Goal: Task Accomplishment & Management: Use online tool/utility

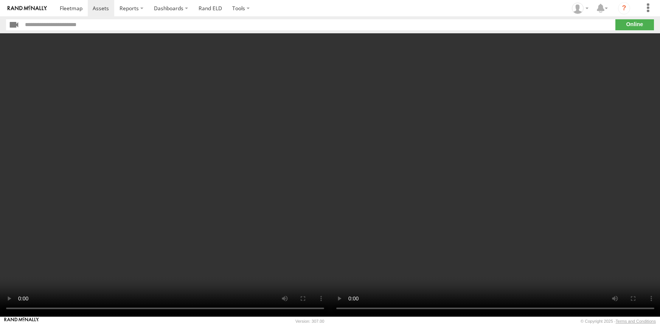
click at [416, 131] on video at bounding box center [495, 174] width 330 height 283
click at [579, 189] on video at bounding box center [495, 174] width 330 height 283
click at [573, 196] on video at bounding box center [495, 174] width 330 height 283
click at [34, 6] on img at bounding box center [27, 8] width 39 height 5
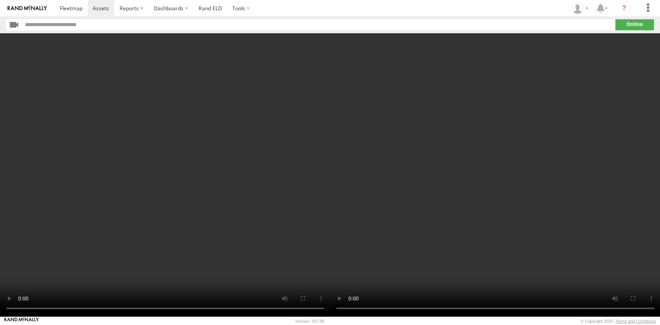
click at [388, 267] on video at bounding box center [495, 174] width 330 height 283
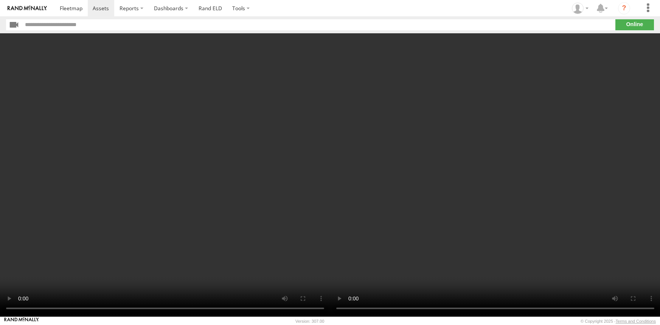
click at [388, 267] on video at bounding box center [495, 174] width 330 height 283
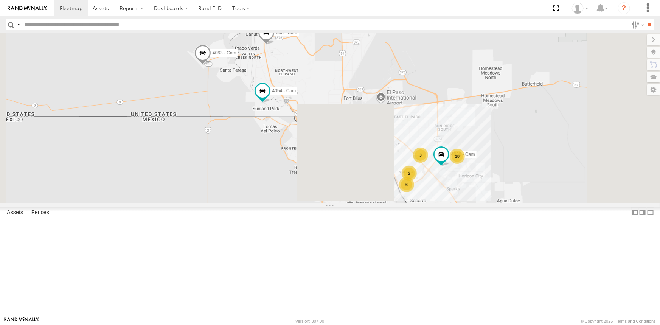
click at [489, 203] on div "6 10 4054 - Cam 4030 - Cam 2 4063 - Cam 3 388 - Cam" at bounding box center [330, 118] width 660 height 170
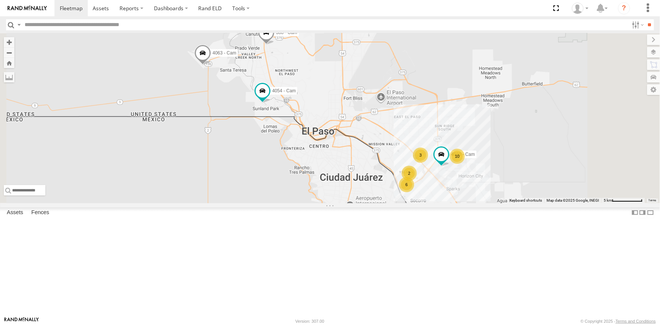
click at [489, 203] on div "6 10 4054 - Cam 4030 - Cam 2 4063 - Cam 3 388 - Cam" at bounding box center [330, 118] width 660 height 170
click at [655, 53] on label at bounding box center [646, 52] width 28 height 11
click at [0, 0] on span "Basemaps" at bounding box center [0, 0] width 0 height 0
click at [0, 0] on span "Satellite + Roadmap" at bounding box center [0, 0] width 0 height 0
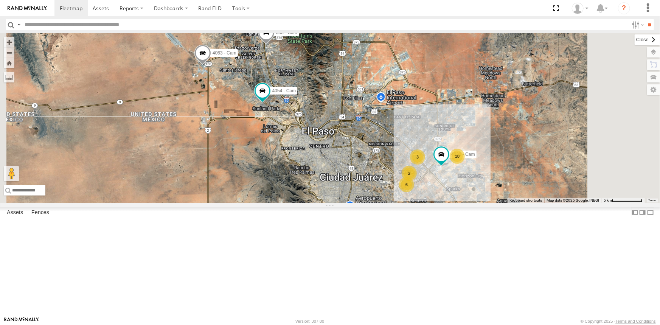
click at [635, 38] on label at bounding box center [647, 39] width 25 height 11
click at [559, 6] on span at bounding box center [556, 8] width 16 height 16
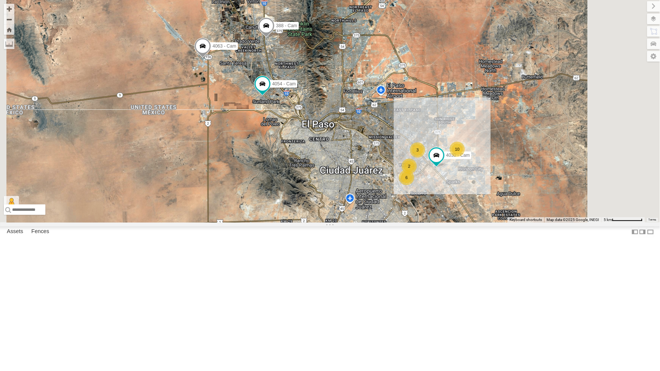
click at [0, 0] on div "442 - Cam" at bounding box center [0, 0] width 0 height 0
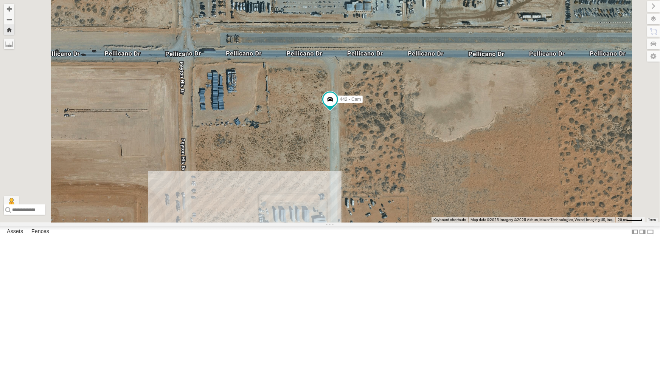
click at [0, 0] on div "212 - Cam" at bounding box center [0, 0] width 0 height 0
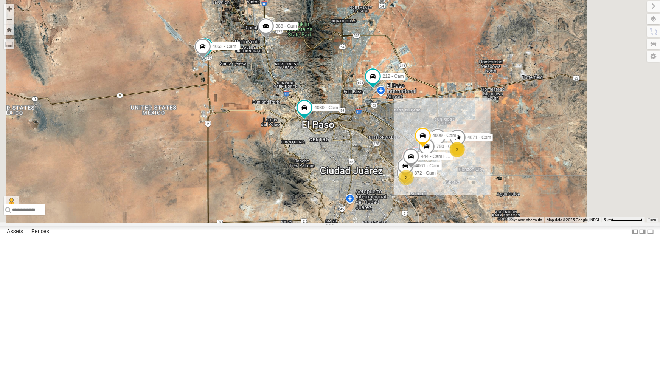
click at [0, 0] on div "212 - Cam" at bounding box center [0, 0] width 0 height 0
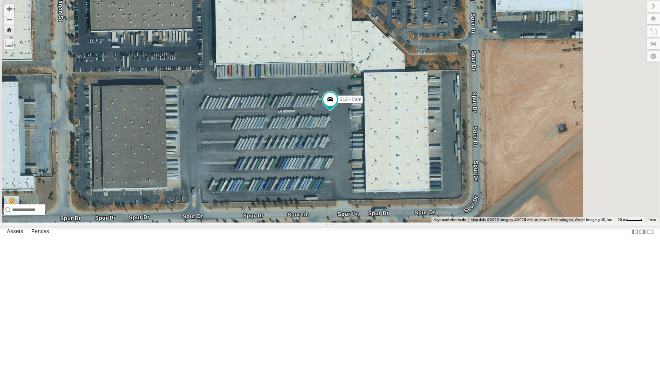
click at [0, 0] on div "442 - Cam" at bounding box center [0, 0] width 0 height 0
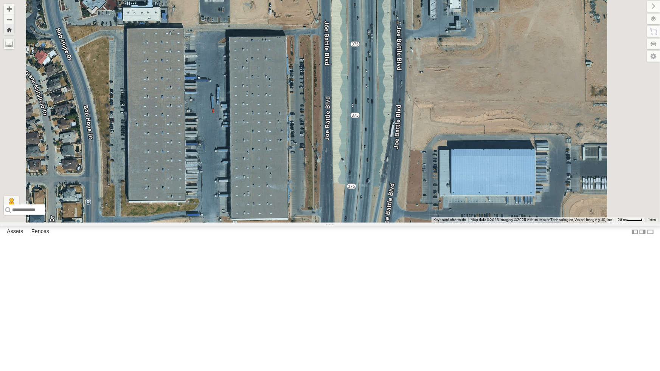
click at [0, 0] on div "442 - Cam" at bounding box center [0, 0] width 0 height 0
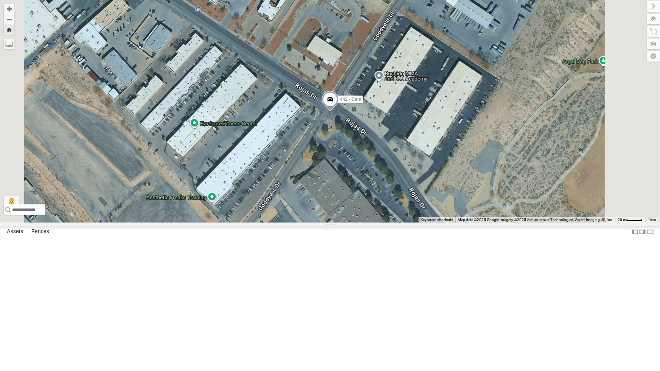
click at [0, 0] on div "212 - Cam" at bounding box center [0, 0] width 0 height 0
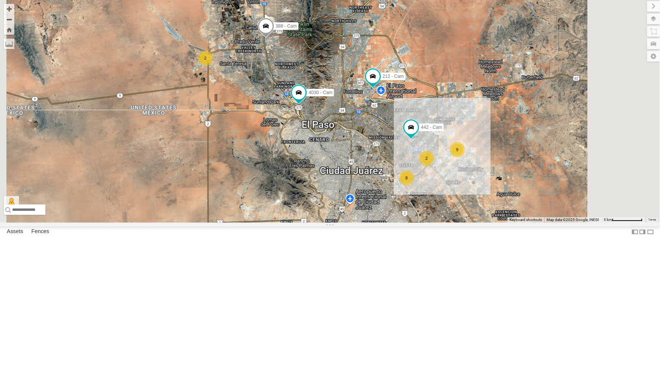
click at [0, 0] on div "All Assets" at bounding box center [0, 0] width 0 height 0
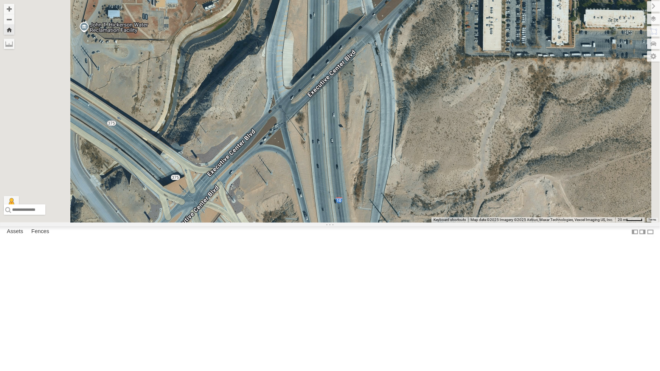
click at [0, 0] on div "All Assets" at bounding box center [0, 0] width 0 height 0
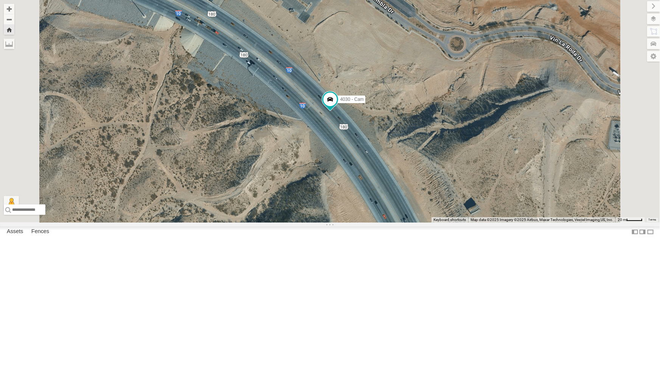
click at [0, 0] on div "All Assets" at bounding box center [0, 0] width 0 height 0
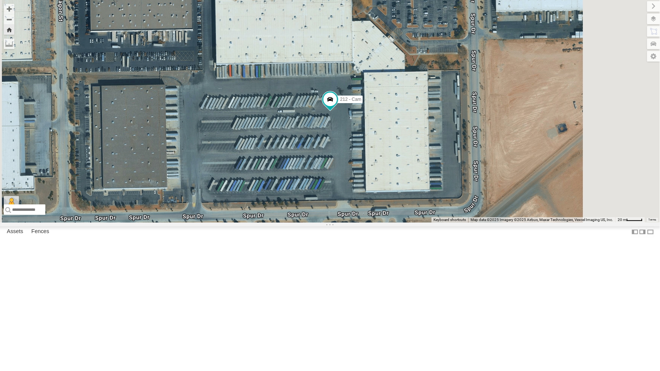
click at [0, 0] on div "442 - Cam" at bounding box center [0, 0] width 0 height 0
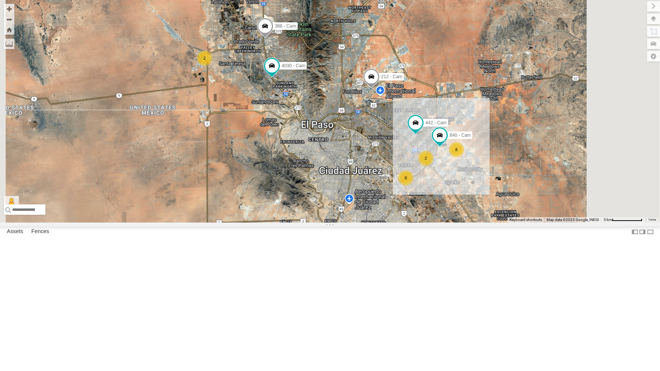
click at [0, 0] on div "442 - Cam" at bounding box center [0, 0] width 0 height 0
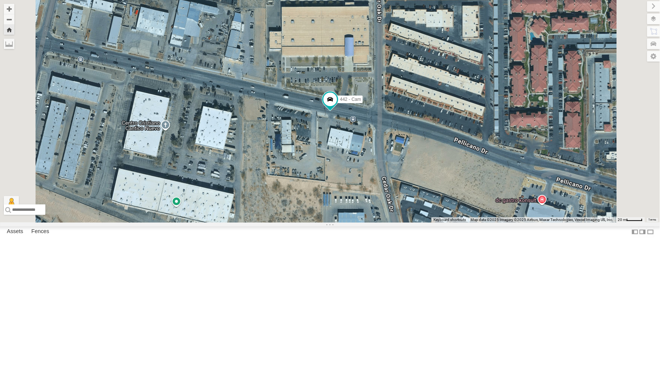
click at [0, 0] on div "212 - Cam" at bounding box center [0, 0] width 0 height 0
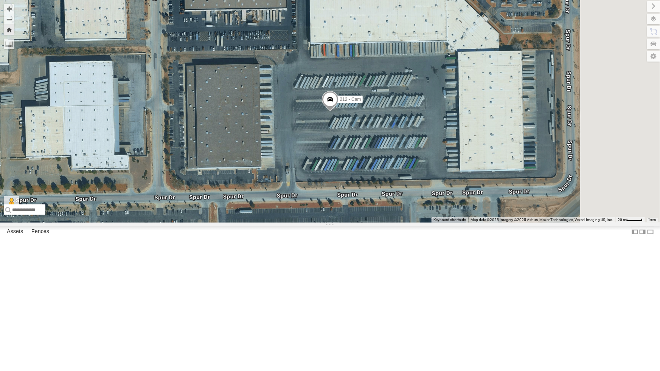
click at [0, 0] on div "4030 - Cam" at bounding box center [0, 0] width 0 height 0
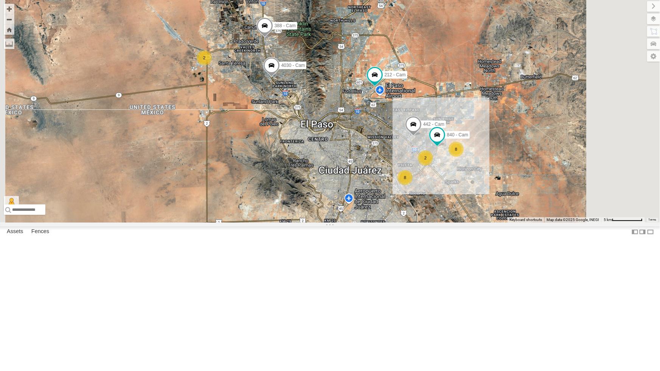
click at [0, 0] on div "All Assets" at bounding box center [0, 0] width 0 height 0
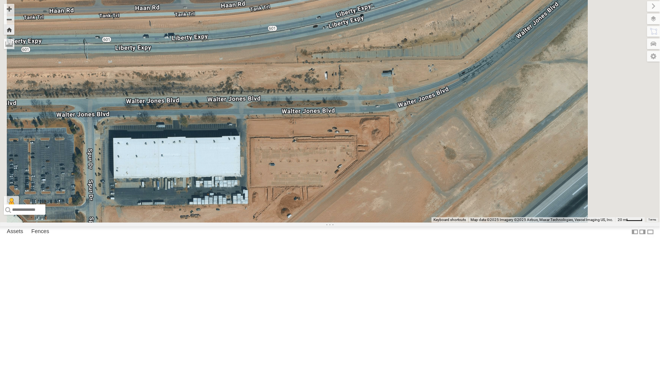
scroll to position [34, 0]
click at [0, 0] on div "442 - Cam" at bounding box center [0, 0] width 0 height 0
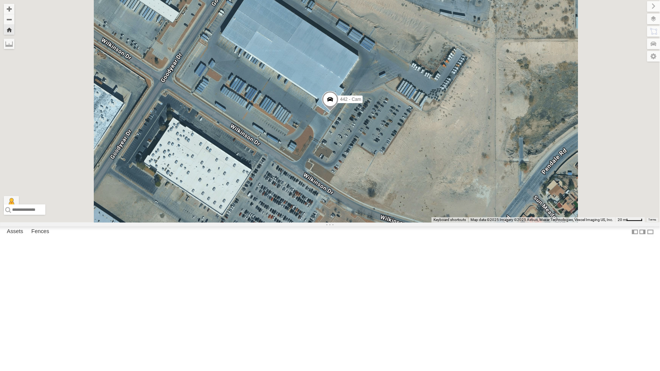
click at [0, 0] on div "4030 - Cam" at bounding box center [0, 0] width 0 height 0
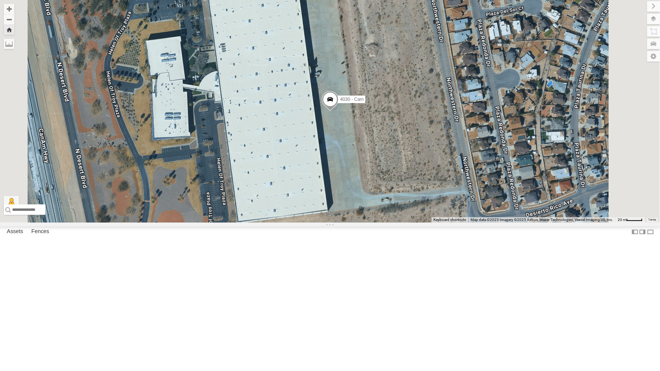
scroll to position [0, 0]
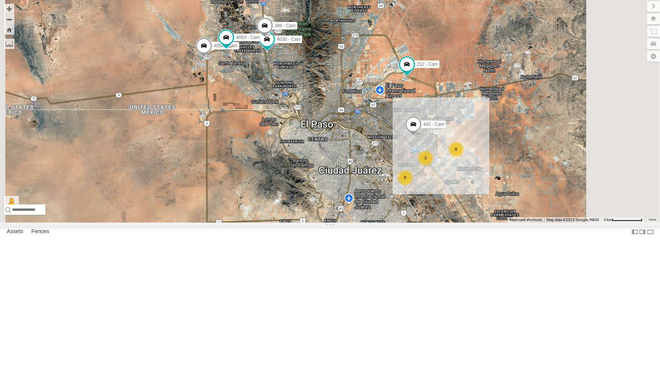
click at [0, 0] on div "442 - Cam" at bounding box center [0, 0] width 0 height 0
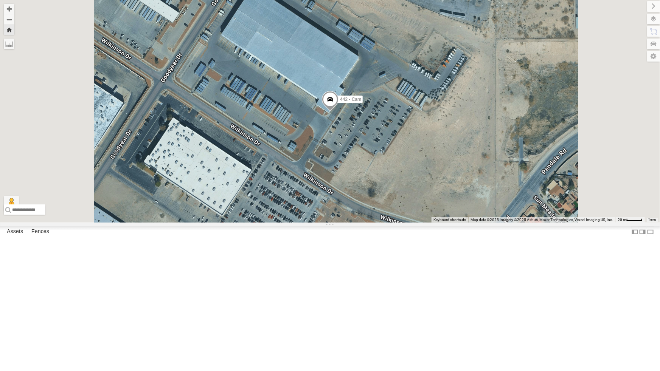
click at [0, 0] on div "All Assets" at bounding box center [0, 0] width 0 height 0
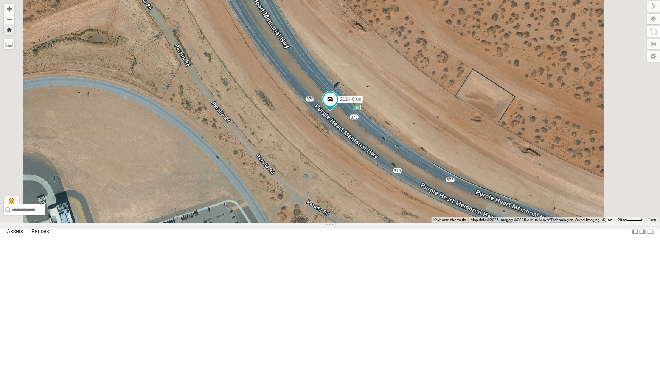
click at [0, 0] on div "4030 - Cam" at bounding box center [0, 0] width 0 height 0
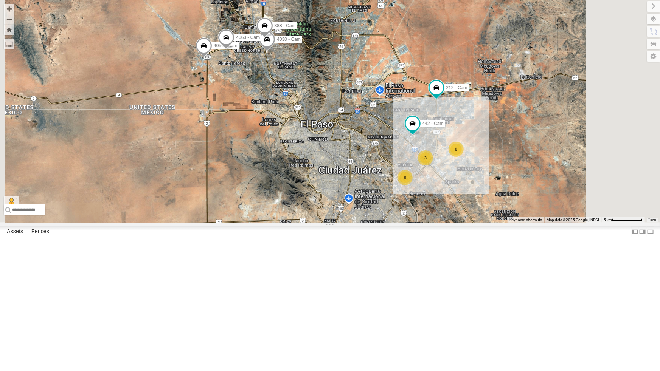
click at [0, 0] on div "212 - Cam" at bounding box center [0, 0] width 0 height 0
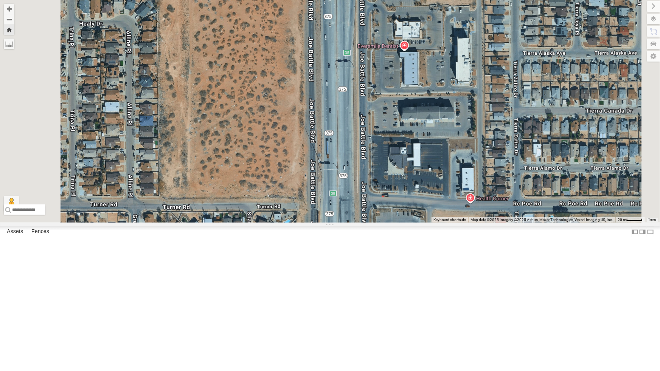
click at [0, 0] on div "212 - Cam" at bounding box center [0, 0] width 0 height 0
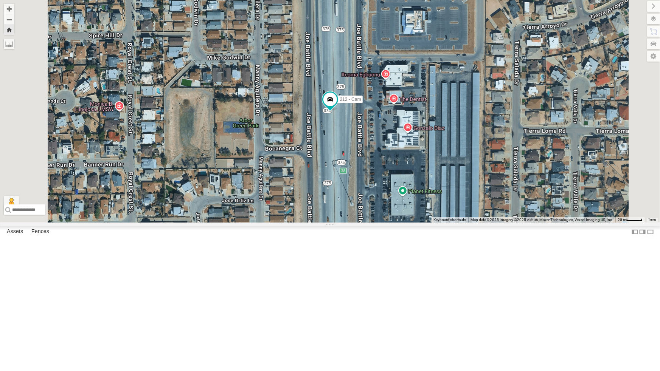
click at [0, 0] on div "442 - Cam" at bounding box center [0, 0] width 0 height 0
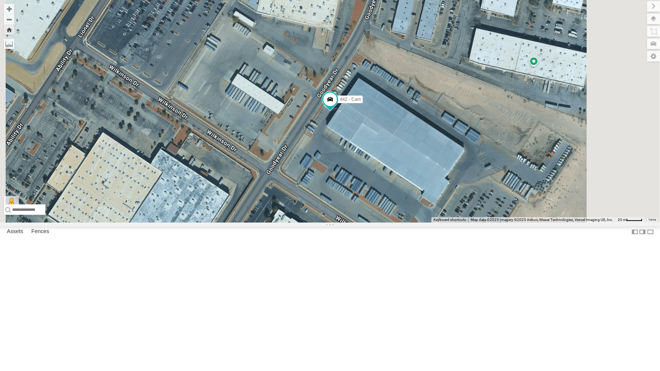
click at [439, 223] on div "442 - Cam" at bounding box center [330, 111] width 660 height 223
click at [0, 0] on div "212 - Cam All Assets" at bounding box center [0, 0] width 0 height 0
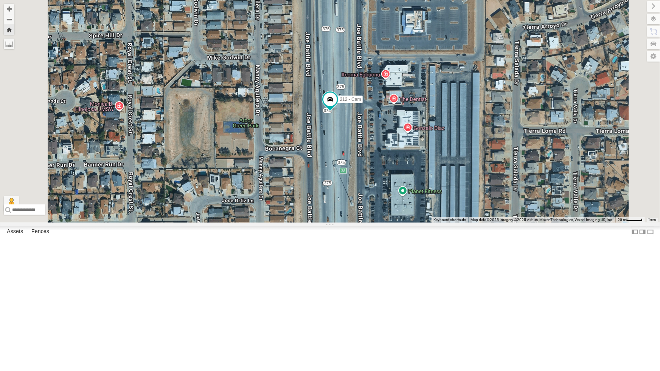
click at [0, 0] on div "442 - Cam" at bounding box center [0, 0] width 0 height 0
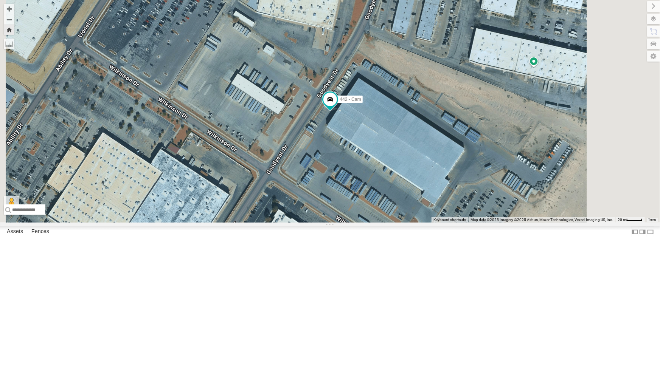
click at [0, 0] on div "4030 - Cam" at bounding box center [0, 0] width 0 height 0
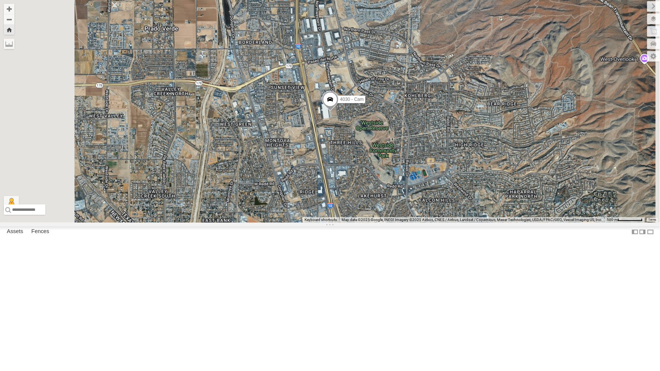
click at [0, 0] on div "212 - Cam" at bounding box center [0, 0] width 0 height 0
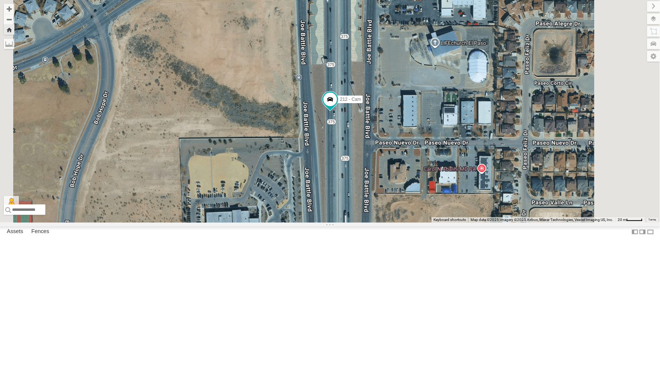
click at [0, 0] on div "840 - Cam" at bounding box center [0, 0] width 0 height 0
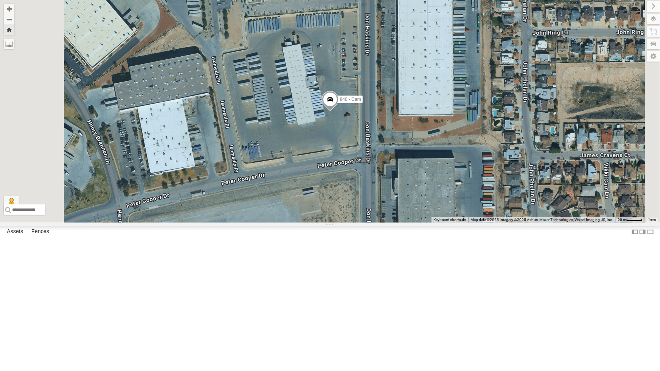
click at [0, 0] on div "212 - Cam" at bounding box center [0, 0] width 0 height 0
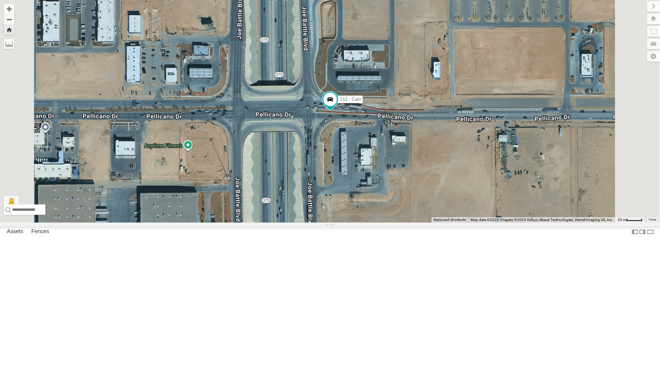
click at [0, 0] on div "840 - Cam" at bounding box center [0, 0] width 0 height 0
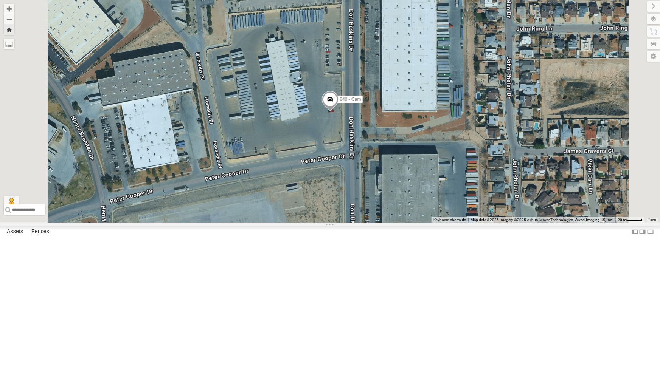
click at [0, 0] on div "4030 - Cam" at bounding box center [0, 0] width 0 height 0
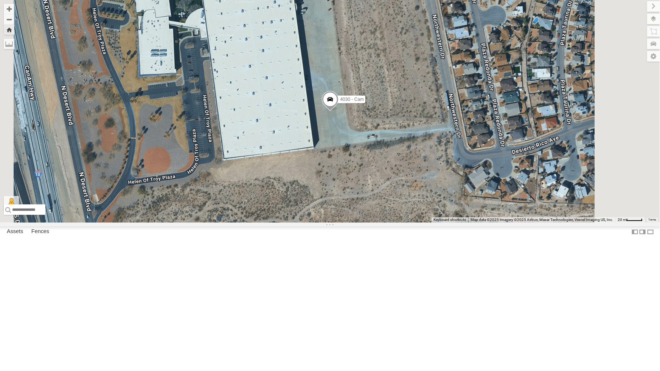
click at [0, 0] on div "840 - Cam" at bounding box center [0, 0] width 0 height 0
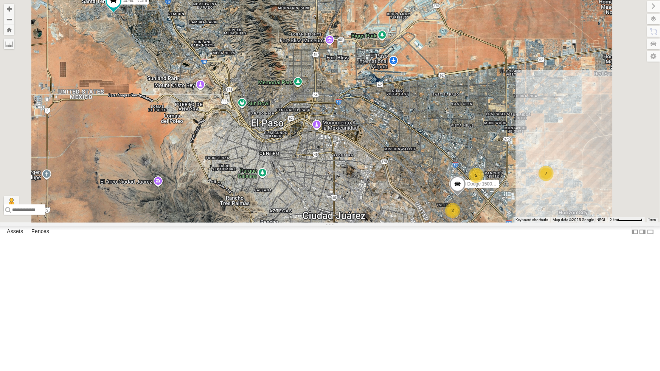
click at [0, 0] on div "All Assets" at bounding box center [0, 0] width 0 height 0
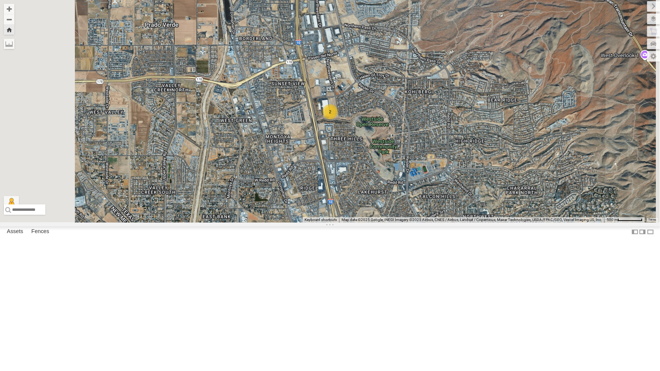
click at [0, 0] on div "442 - Cam" at bounding box center [0, 0] width 0 height 0
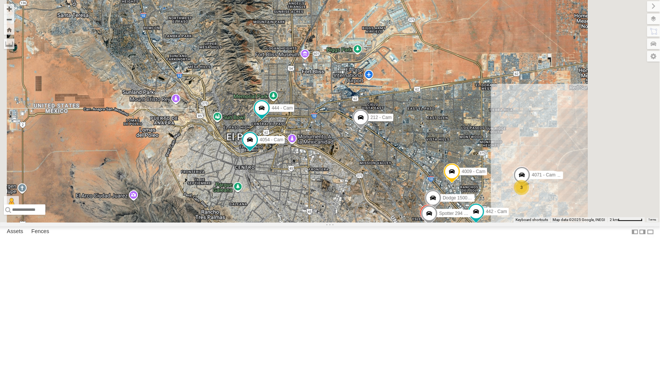
click at [0, 0] on div "212 - Cam" at bounding box center [0, 0] width 0 height 0
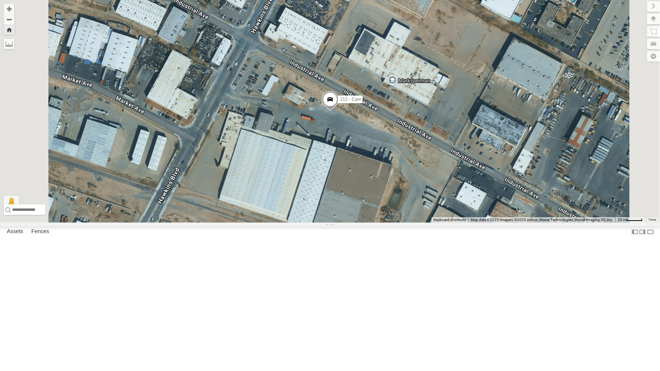
click at [0, 0] on div "444 - Cam" at bounding box center [0, 0] width 0 height 0
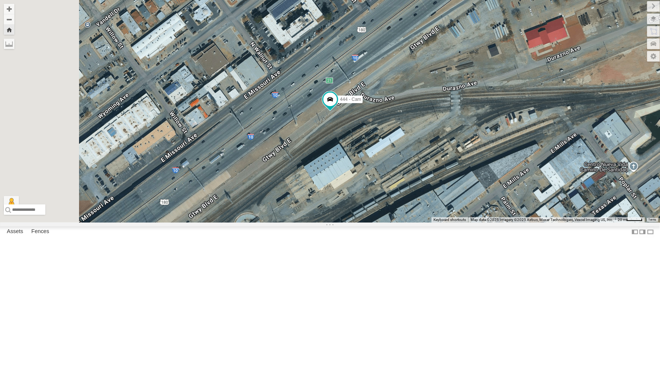
click at [0, 0] on div "442 - Cam" at bounding box center [0, 0] width 0 height 0
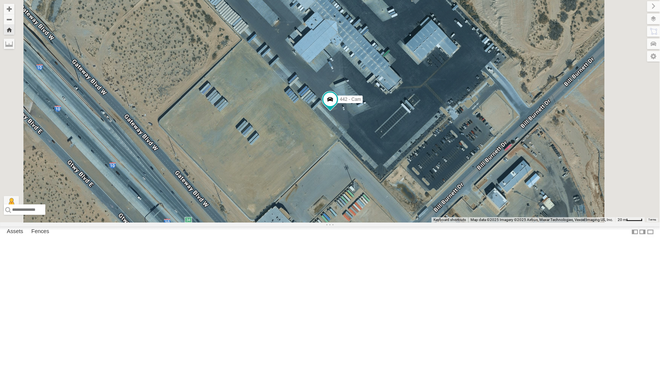
click at [0, 0] on div "4030 - Cam" at bounding box center [0, 0] width 0 height 0
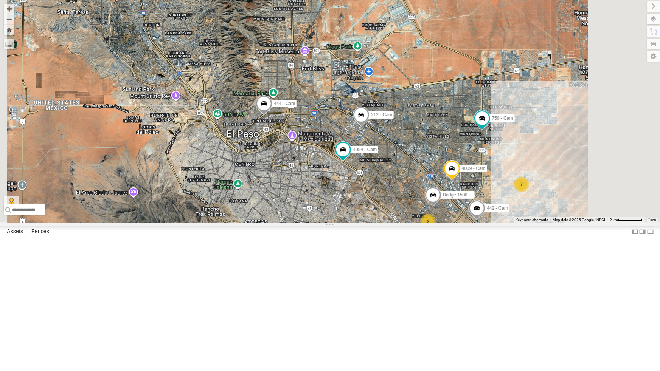
click at [0, 0] on div "442 - Cam" at bounding box center [0, 0] width 0 height 0
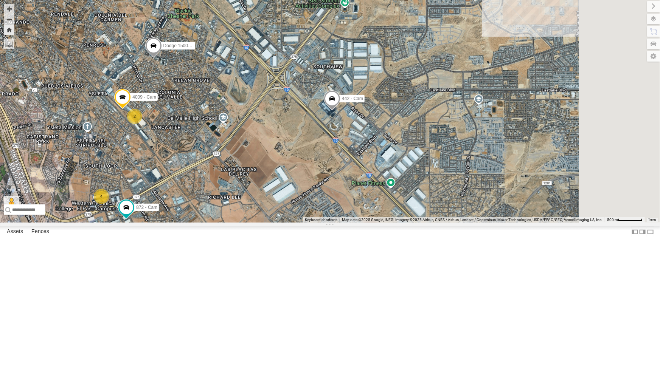
click at [0, 0] on div "4030 - Cam" at bounding box center [0, 0] width 0 height 0
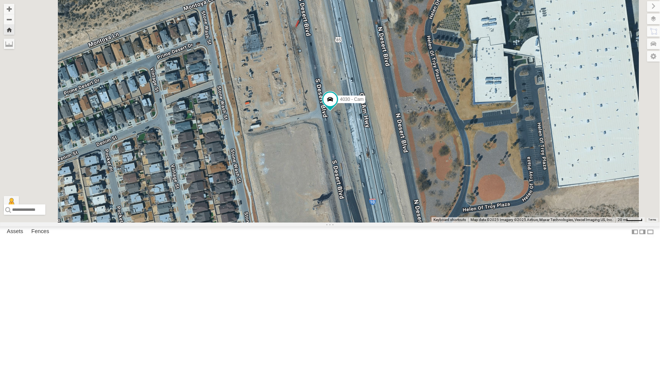
click at [0, 0] on div "442 - Cam" at bounding box center [0, 0] width 0 height 0
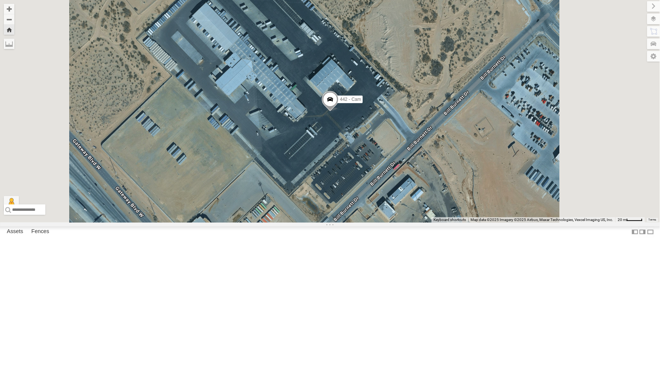
click at [0, 0] on div "All Assets" at bounding box center [0, 0] width 0 height 0
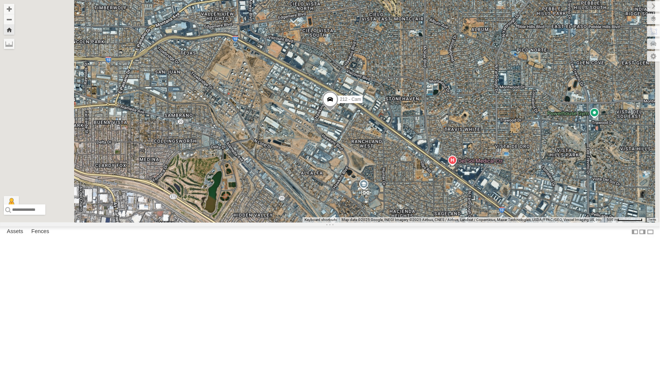
click at [0, 0] on div "442 - Cam" at bounding box center [0, 0] width 0 height 0
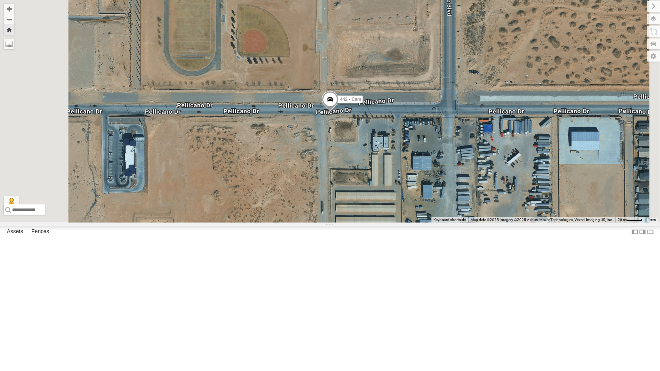
click at [0, 0] on div "212 - Cam" at bounding box center [0, 0] width 0 height 0
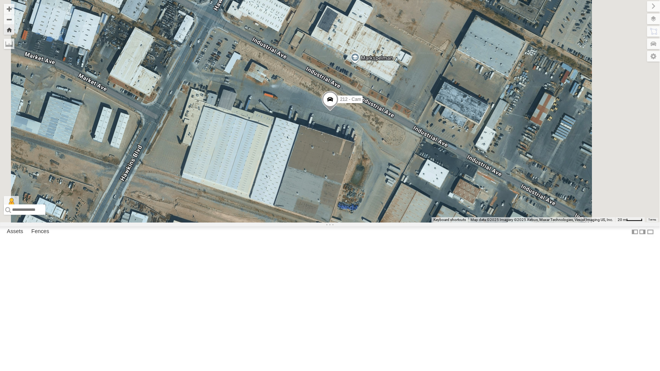
click at [0, 0] on div "4030 - Cam" at bounding box center [0, 0] width 0 height 0
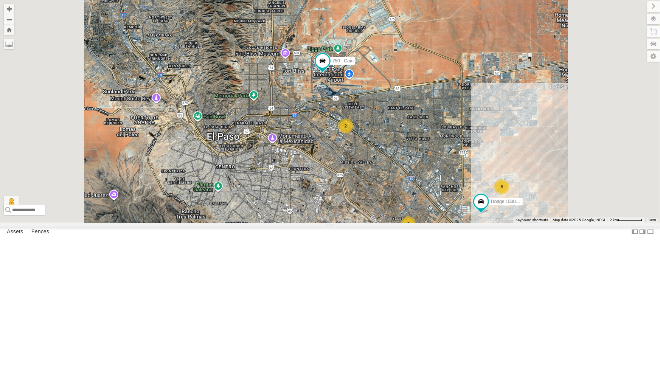
click at [473, 223] on div "4030 - Cam Dodge 1500 - Cam 750 - Cam 840 - Cam 388 - Cam 5 8 2 3 2" at bounding box center [330, 111] width 660 height 223
click at [0, 0] on div "444 - Cam" at bounding box center [0, 0] width 0 height 0
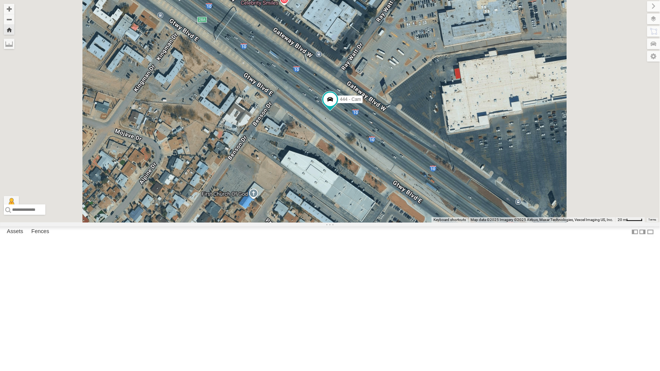
scroll to position [68, 0]
click at [0, 0] on div "442 - Cam" at bounding box center [0, 0] width 0 height 0
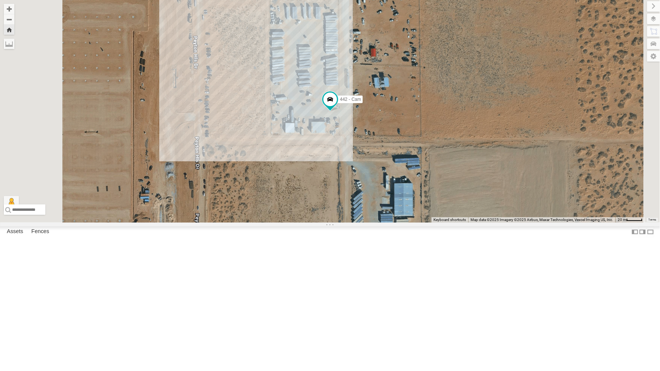
click at [0, 0] on div "All Assets" at bounding box center [0, 0] width 0 height 0
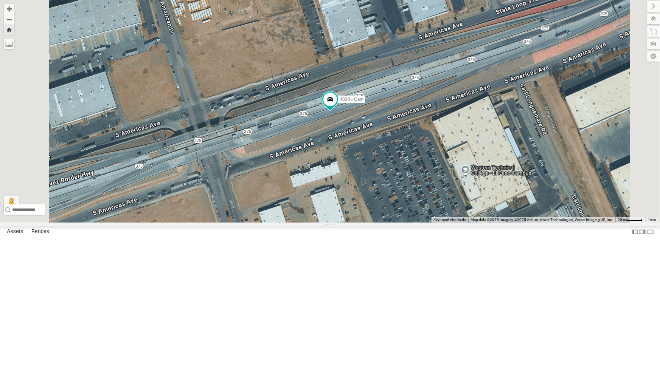
click at [0, 0] on div "212 - Cam" at bounding box center [0, 0] width 0 height 0
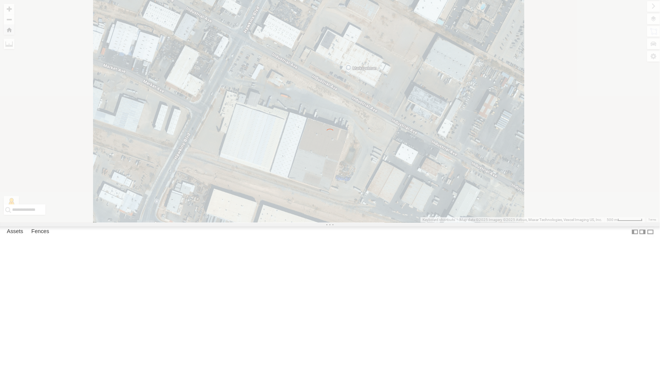
scroll to position [0, 0]
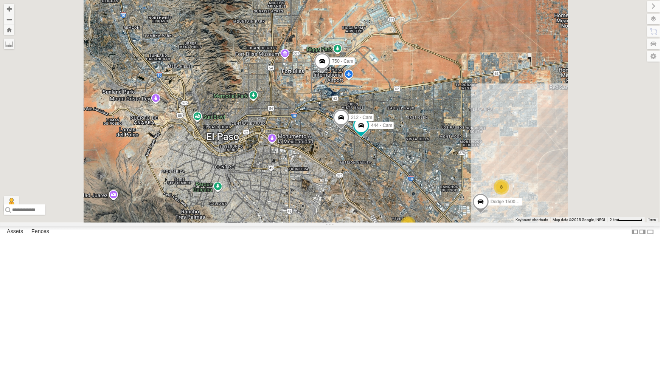
click at [0, 0] on div "442 - Cam" at bounding box center [0, 0] width 0 height 0
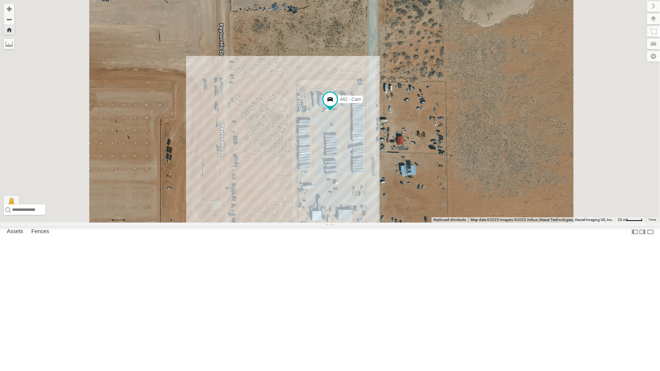
click at [0, 0] on div "4030 - Cam" at bounding box center [0, 0] width 0 height 0
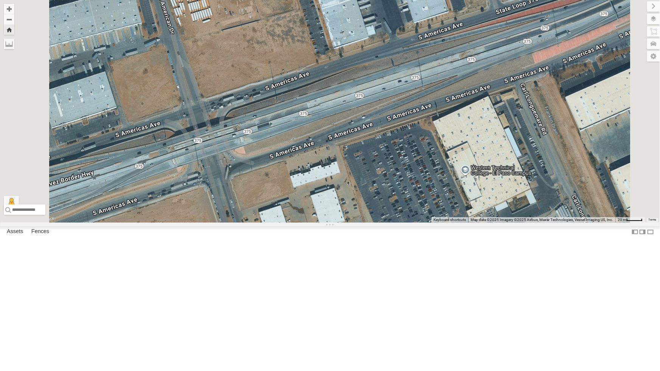
click at [0, 0] on div "442 - Cam" at bounding box center [0, 0] width 0 height 0
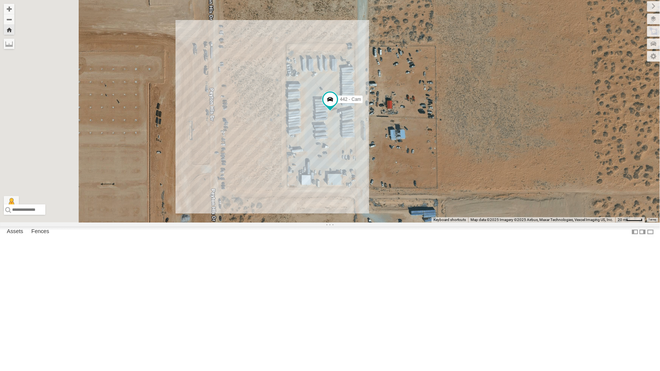
click at [0, 0] on div "4030 - Cam" at bounding box center [0, 0] width 0 height 0
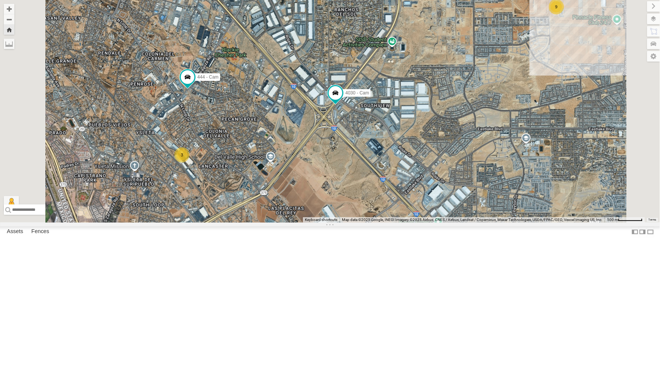
click at [0, 0] on div "442 - Cam" at bounding box center [0, 0] width 0 height 0
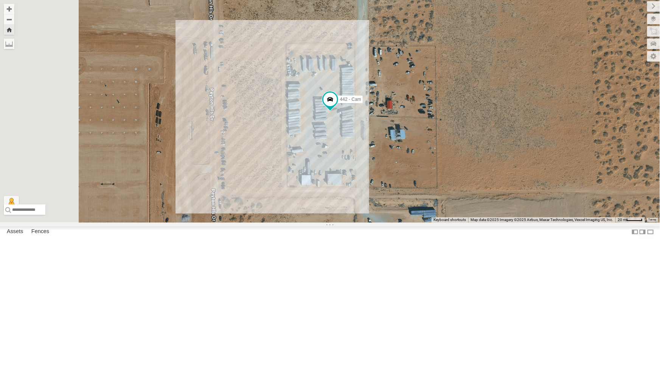
click at [0, 0] on div "4030 - Cam" at bounding box center [0, 0] width 0 height 0
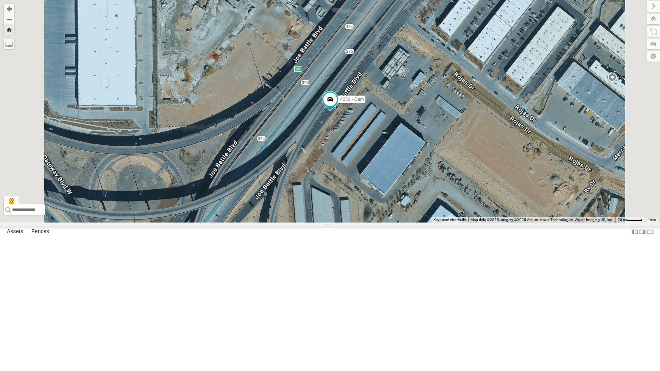
click at [0, 0] on div "All Assets" at bounding box center [0, 0] width 0 height 0
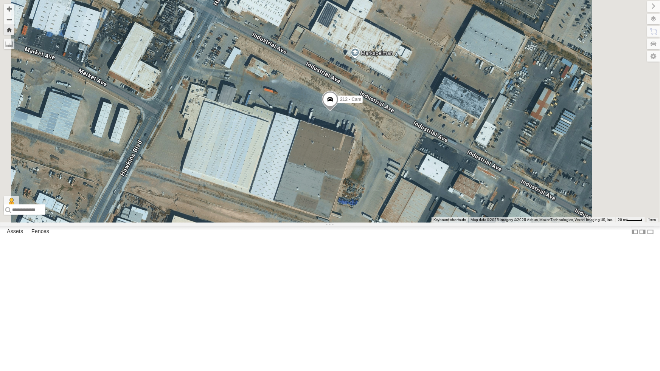
click at [0, 0] on div "442 - Cam" at bounding box center [0, 0] width 0 height 0
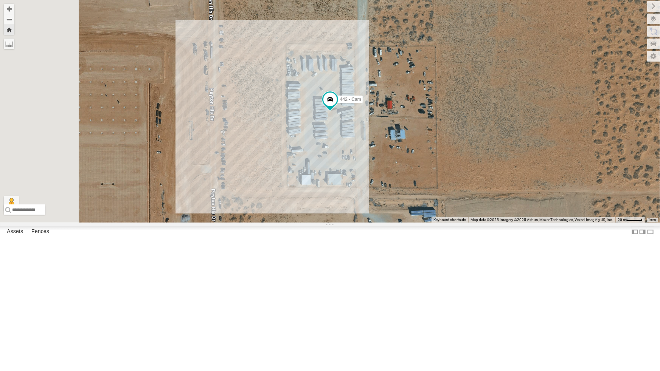
click at [0, 0] on div "388 - Cam All Assets" at bounding box center [0, 0] width 0 height 0
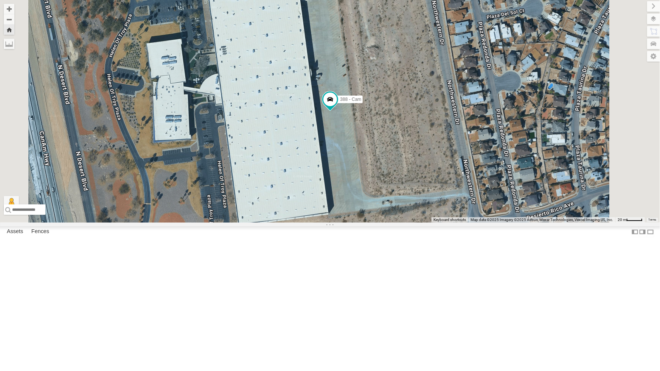
click at [0, 0] on div "442 - Cam" at bounding box center [0, 0] width 0 height 0
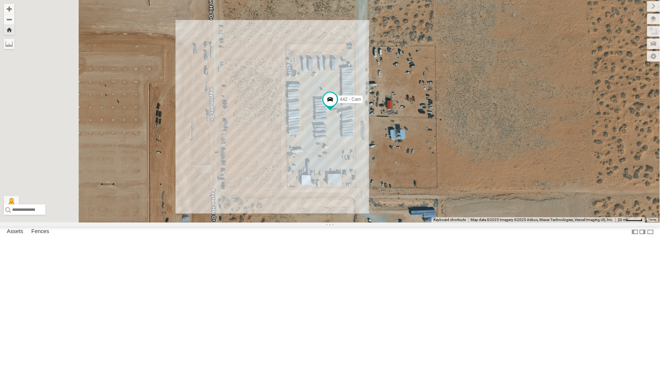
click at [0, 0] on div "444 - Cam" at bounding box center [0, 0] width 0 height 0
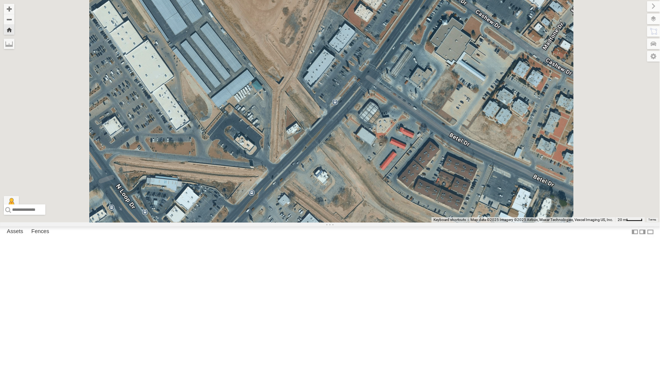
click at [0, 0] on div "442 - Cam" at bounding box center [0, 0] width 0 height 0
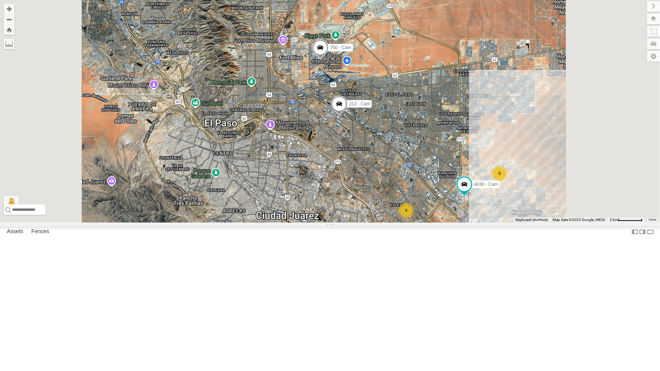
click at [0, 0] on div "All Assets" at bounding box center [0, 0] width 0 height 0
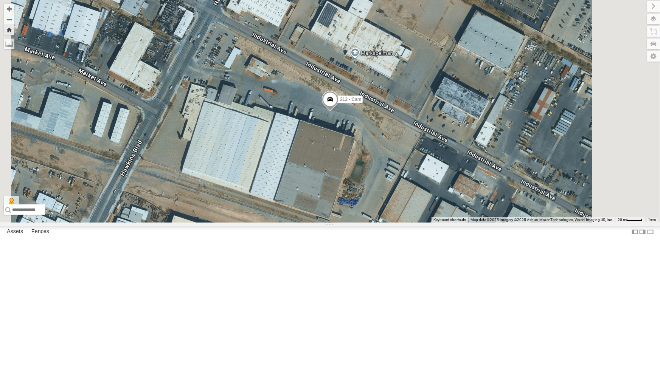
click at [0, 0] on div "4030 - Cam" at bounding box center [0, 0] width 0 height 0
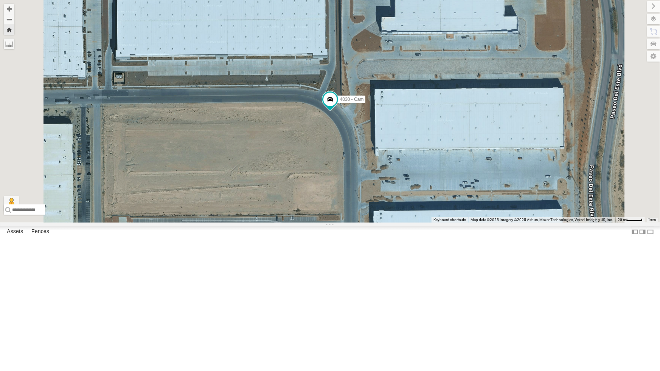
click at [0, 0] on div "442 - Cam All Assets" at bounding box center [0, 0] width 0 height 0
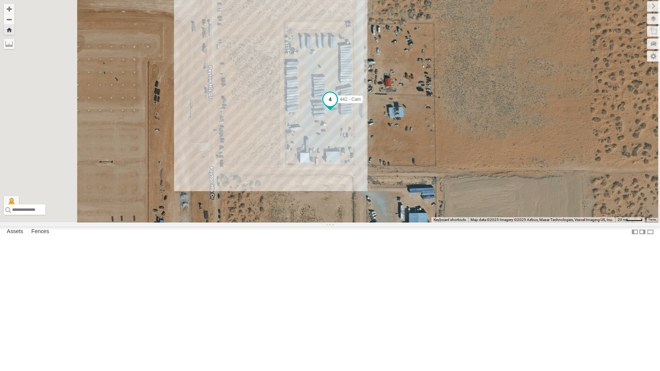
click at [337, 106] on span at bounding box center [330, 99] width 14 height 14
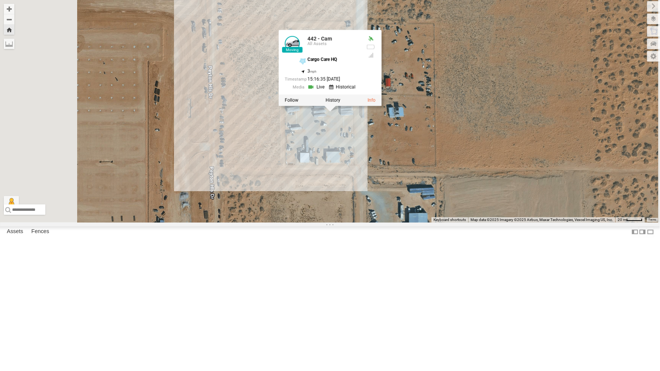
click at [326, 91] on link at bounding box center [316, 87] width 19 height 7
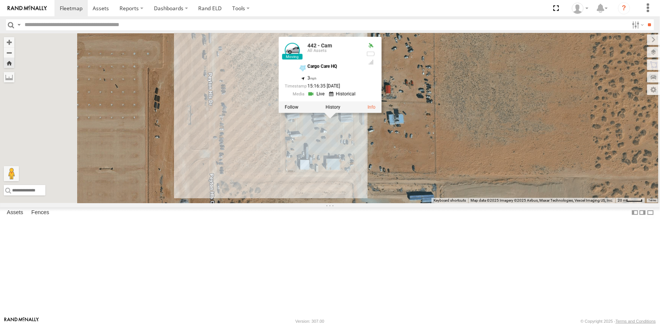
click at [489, 203] on div "442 - Cam 442 - Cam All Assets Cargo Care HQ 31.72329 , -106.23146 3 15:16:35 0…" at bounding box center [330, 118] width 660 height 170
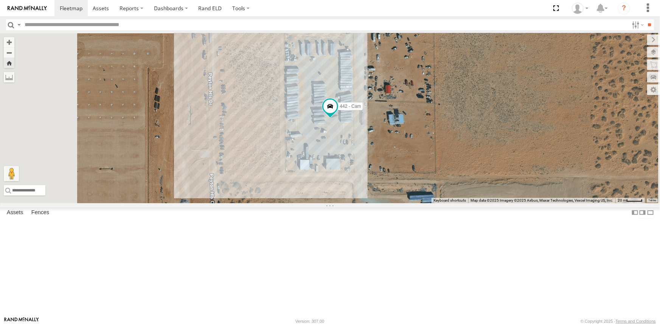
click at [0, 0] on div "4030 - Cam" at bounding box center [0, 0] width 0 height 0
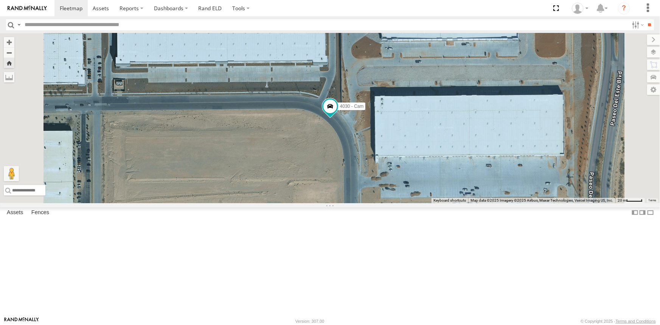
click at [0, 0] on div "442 - Cam" at bounding box center [0, 0] width 0 height 0
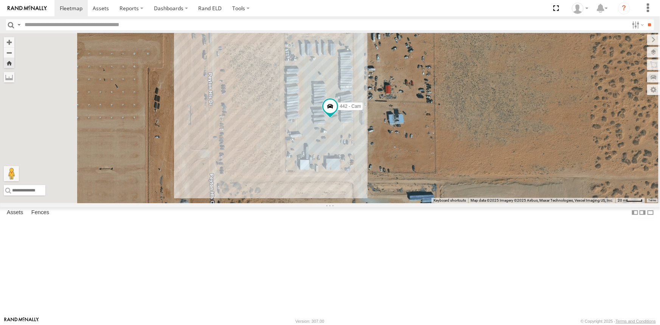
click at [0, 0] on div "4030 - Cam" at bounding box center [0, 0] width 0 height 0
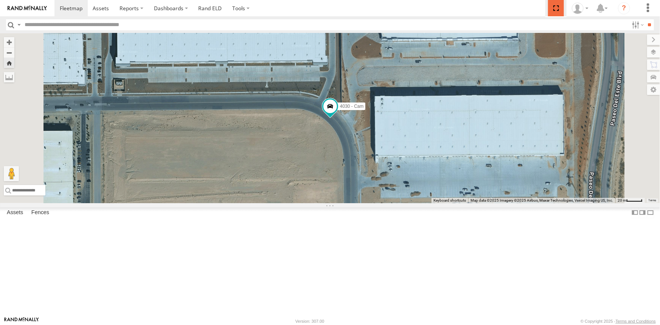
click at [556, 10] on span at bounding box center [556, 8] width 16 height 16
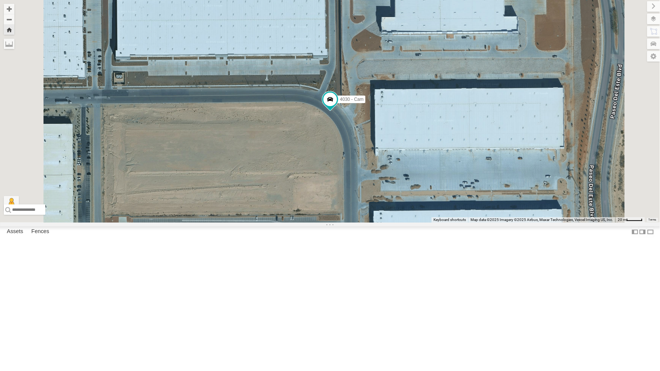
click at [0, 0] on div "212 - Cam" at bounding box center [0, 0] width 0 height 0
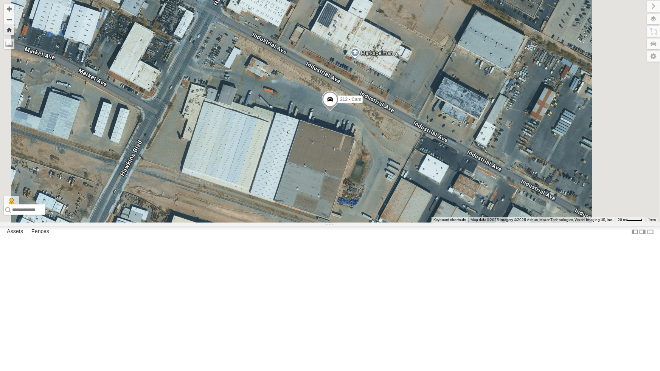
click at [0, 0] on div "All Assets" at bounding box center [0, 0] width 0 height 0
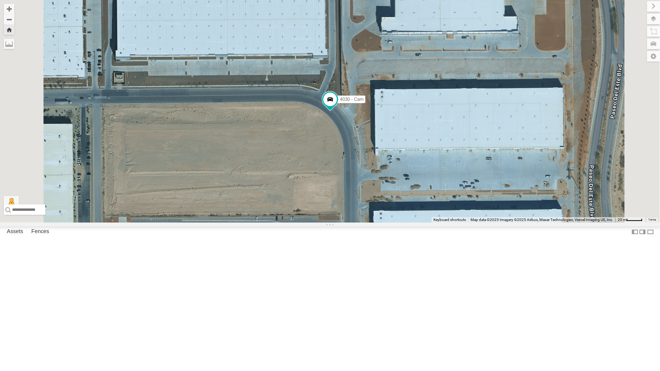
click at [0, 0] on div "388 - Cam" at bounding box center [0, 0] width 0 height 0
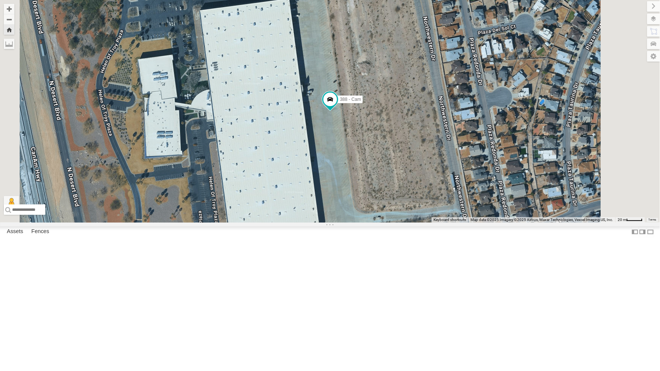
click at [0, 0] on div "All Assets" at bounding box center [0, 0] width 0 height 0
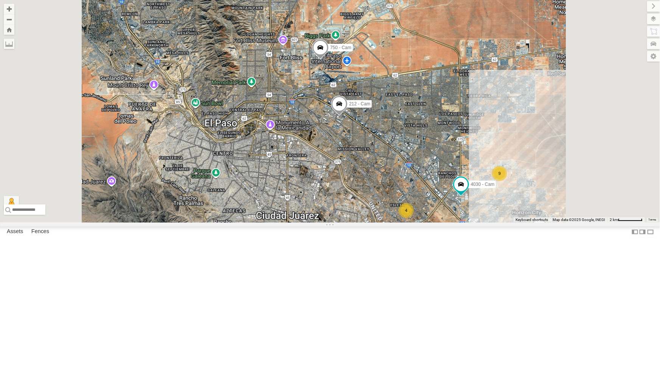
click at [0, 0] on div "893 - Cam" at bounding box center [0, 0] width 0 height 0
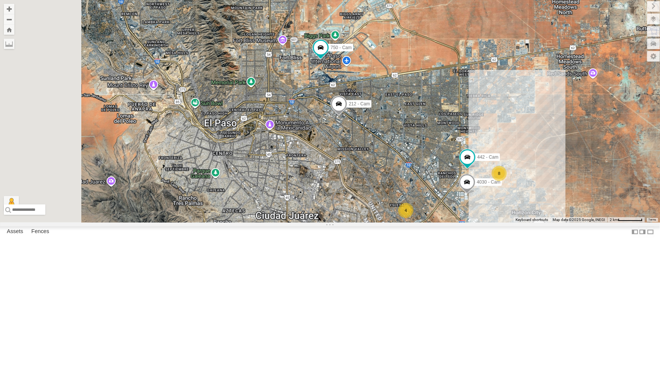
click at [0, 0] on div "442 - Cam All Assets" at bounding box center [0, 0] width 0 height 0
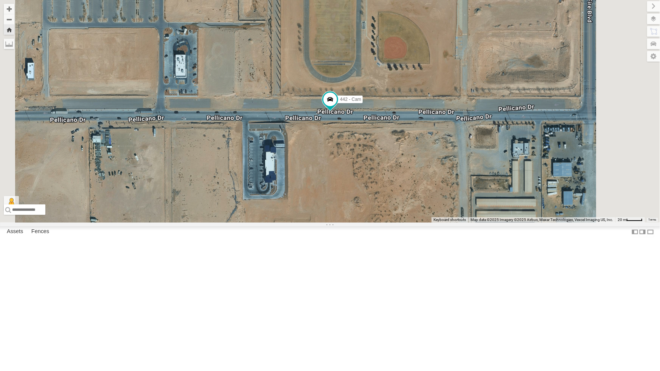
click at [0, 0] on div "All Assets" at bounding box center [0, 0] width 0 height 0
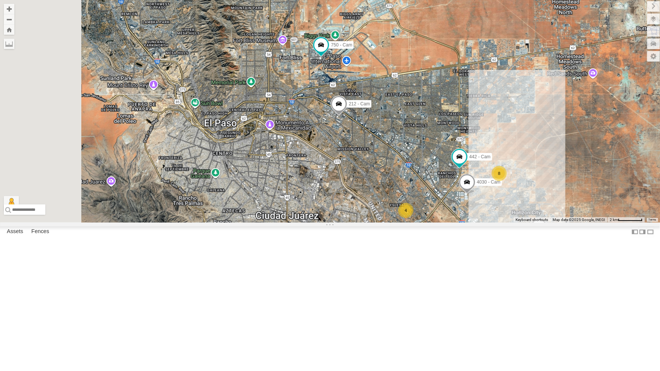
click at [0, 0] on div "212 - Cam" at bounding box center [0, 0] width 0 height 0
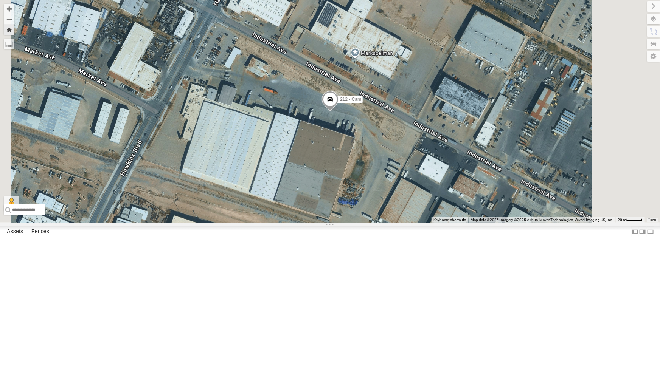
click at [0, 0] on div "4030 - Cam" at bounding box center [0, 0] width 0 height 0
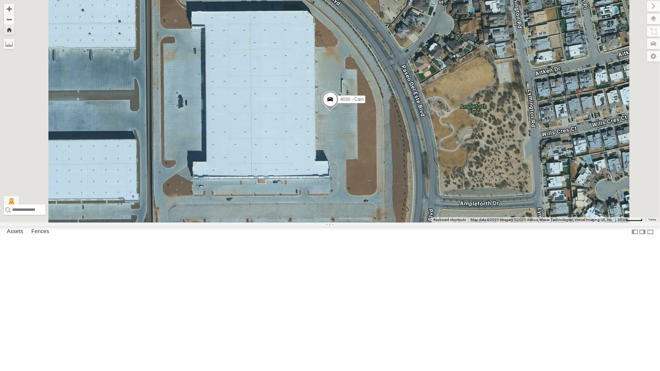
click at [0, 0] on div "All Assets" at bounding box center [0, 0] width 0 height 0
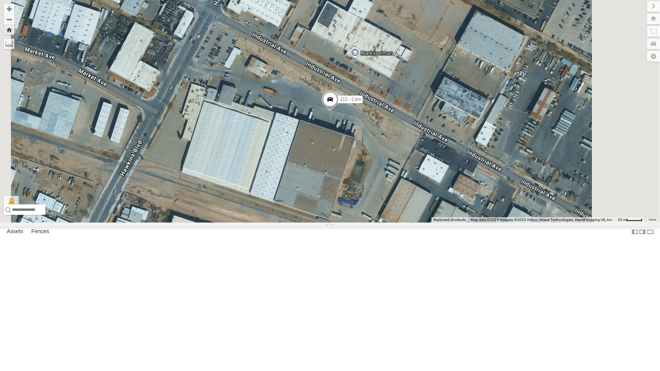
click at [0, 0] on div "All Assets" at bounding box center [0, 0] width 0 height 0
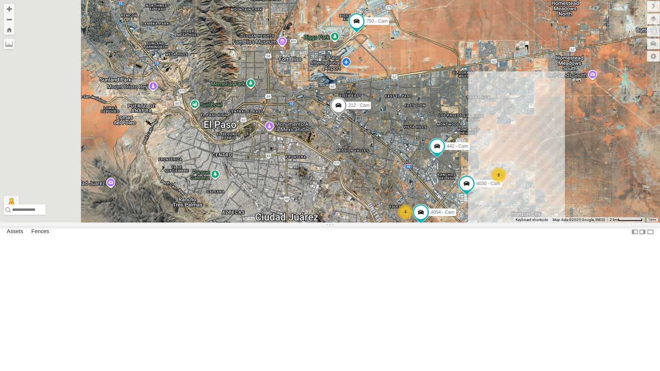
click at [0, 0] on div "All Assets" at bounding box center [0, 0] width 0 height 0
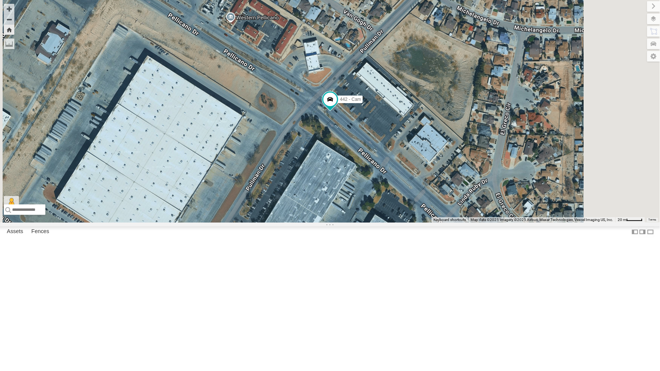
click at [0, 0] on div "442 - Cam" at bounding box center [0, 0] width 0 height 0
click at [0, 0] on div "All Assets" at bounding box center [0, 0] width 0 height 0
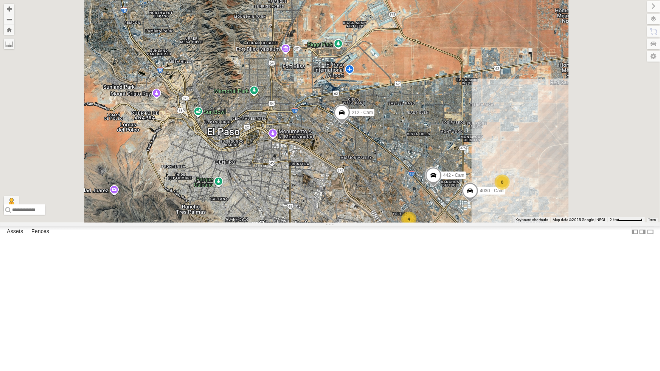
click at [442, 187] on span at bounding box center [433, 177] width 17 height 20
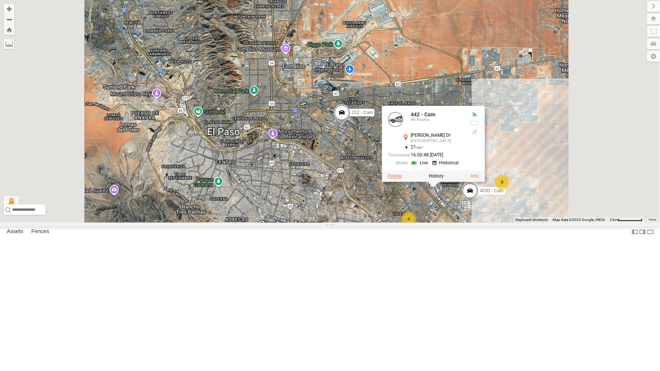
click at [402, 179] on label at bounding box center [395, 175] width 14 height 5
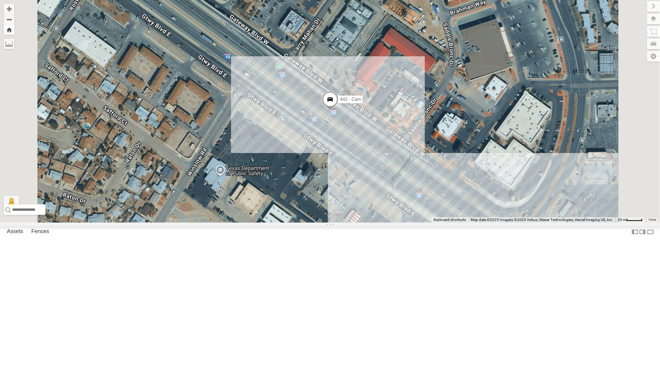
click at [14, 34] on button "Zoom Home" at bounding box center [9, 30] width 11 height 10
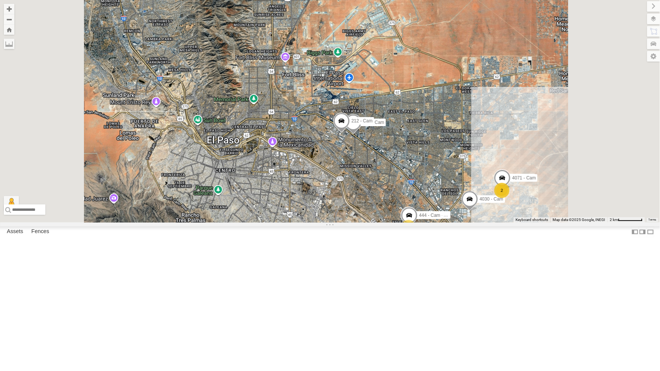
click at [0, 0] on div "All Assets" at bounding box center [0, 0] width 0 height 0
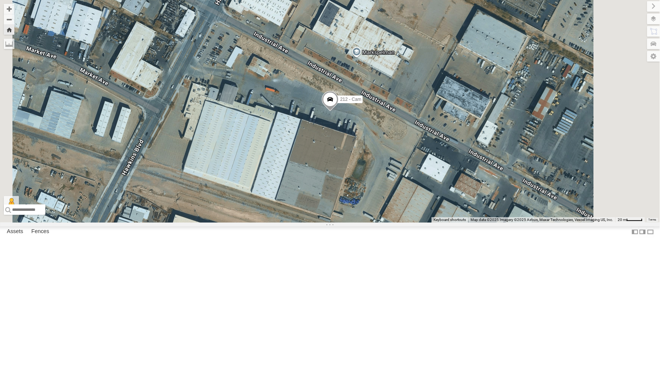
click at [0, 0] on div "4030 - Cam" at bounding box center [0, 0] width 0 height 0
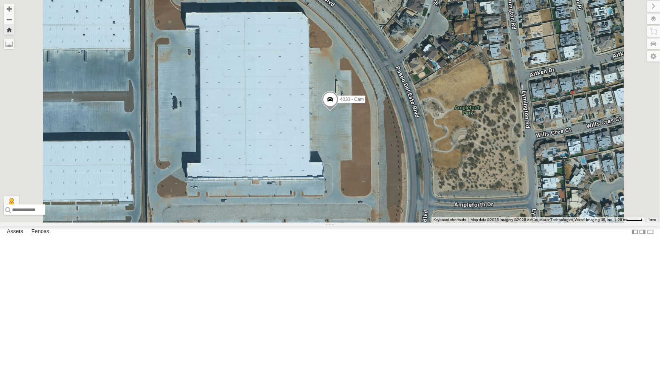
click at [0, 0] on div "442 - Cam" at bounding box center [0, 0] width 0 height 0
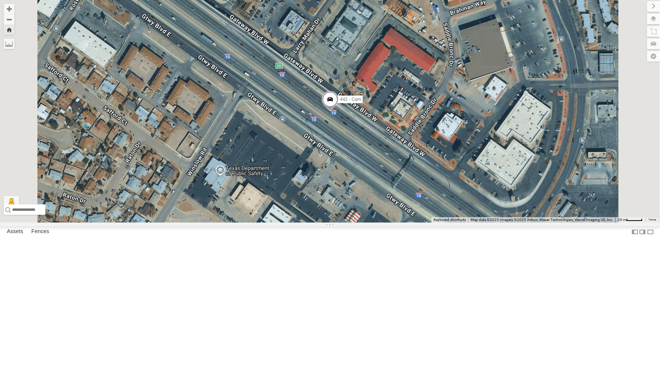
click at [0, 0] on div "All Assets" at bounding box center [0, 0] width 0 height 0
click at [339, 111] on span at bounding box center [330, 101] width 17 height 20
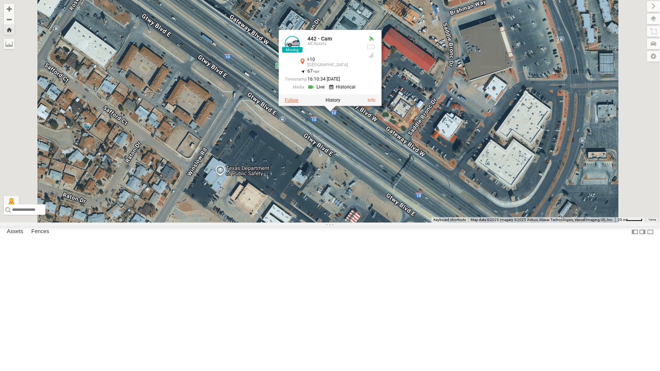
click at [298, 103] on label at bounding box center [292, 99] width 14 height 5
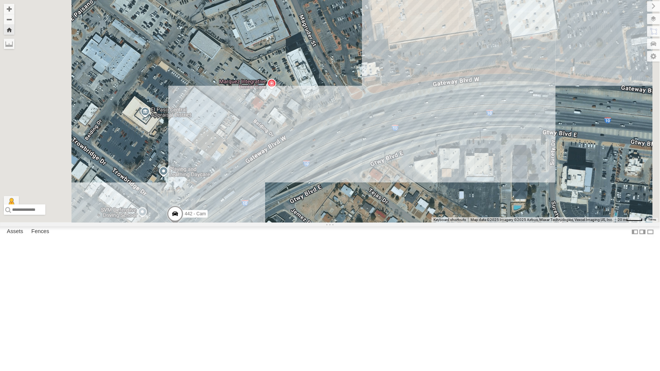
click at [0, 0] on div "442 - Cam" at bounding box center [0, 0] width 0 height 0
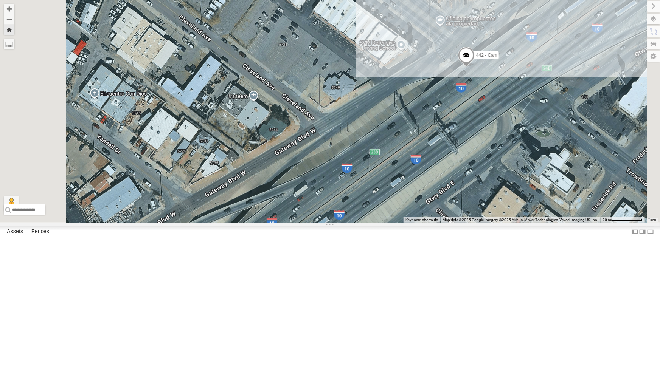
click at [0, 0] on div "All Assets" at bounding box center [0, 0] width 0 height 0
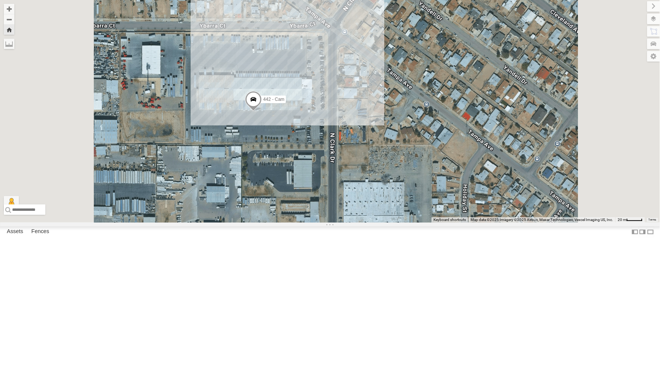
click at [0, 0] on div "4030 - Cam" at bounding box center [0, 0] width 0 height 0
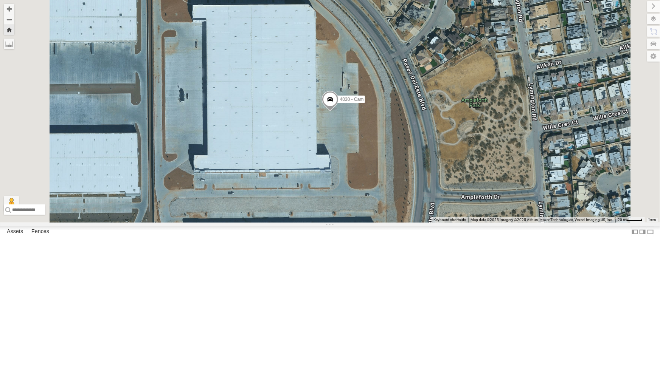
click at [0, 0] on div "212 - Cam" at bounding box center [0, 0] width 0 height 0
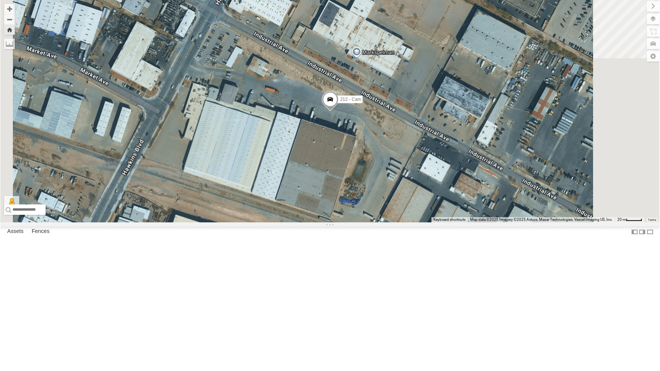
scroll to position [34, 0]
drag, startPoint x: 8, startPoint y: 174, endPoint x: 379, endPoint y: 287, distance: 387.4
click at [379, 223] on div "212 - Cam" at bounding box center [330, 111] width 660 height 223
click at [0, 0] on div "212 - Cam" at bounding box center [0, 0] width 0 height 0
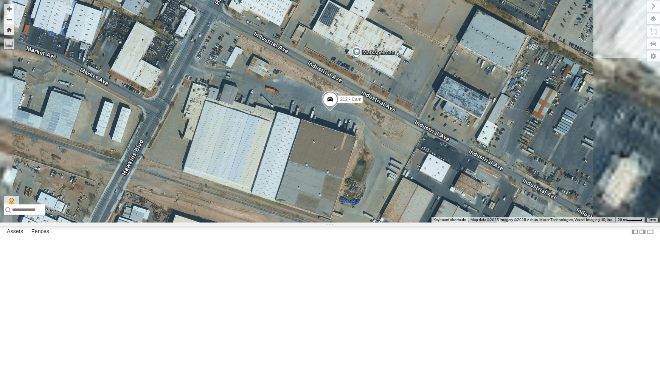
click at [0, 0] on div "4030 - Cam" at bounding box center [0, 0] width 0 height 0
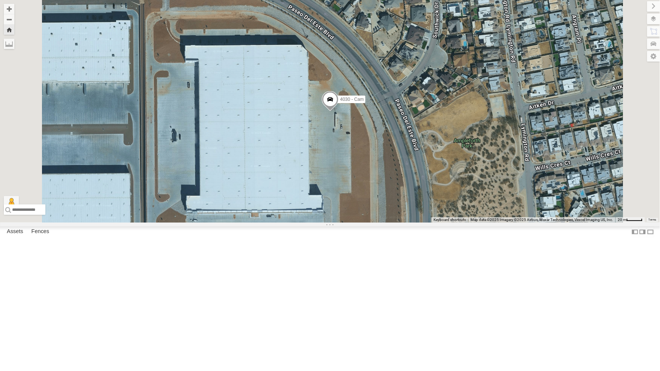
click at [481, 223] on div "4030 - Cam" at bounding box center [330, 111] width 660 height 223
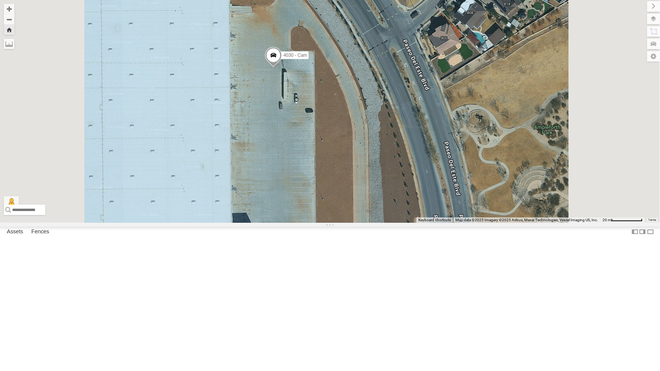
click at [0, 0] on div "442 - Cam" at bounding box center [0, 0] width 0 height 0
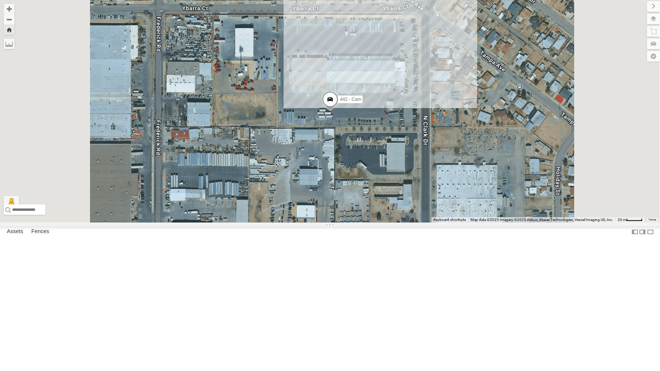
click at [0, 0] on div "212 - Cam" at bounding box center [0, 0] width 0 height 0
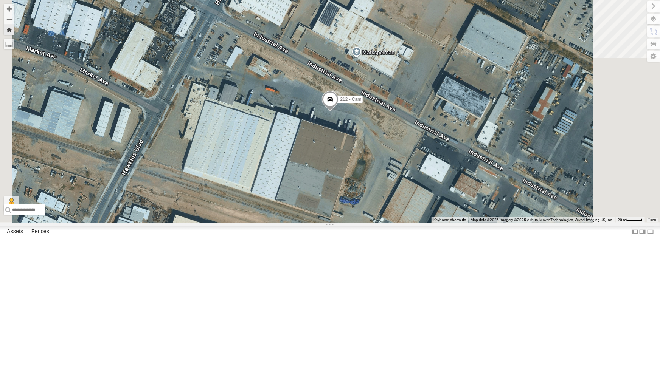
click at [0, 0] on div "212 - Cam" at bounding box center [0, 0] width 0 height 0
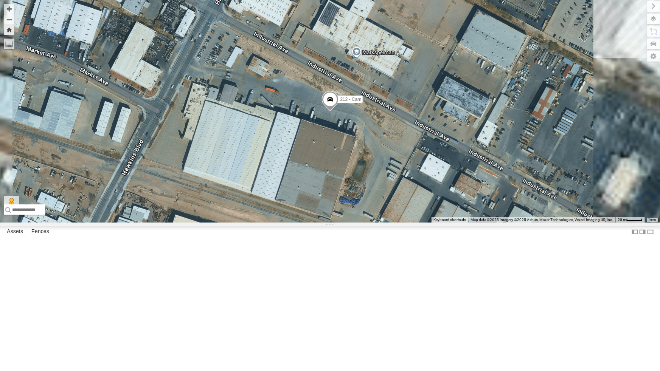
scroll to position [34, 0]
click at [0, 0] on div "All Assets" at bounding box center [0, 0] width 0 height 0
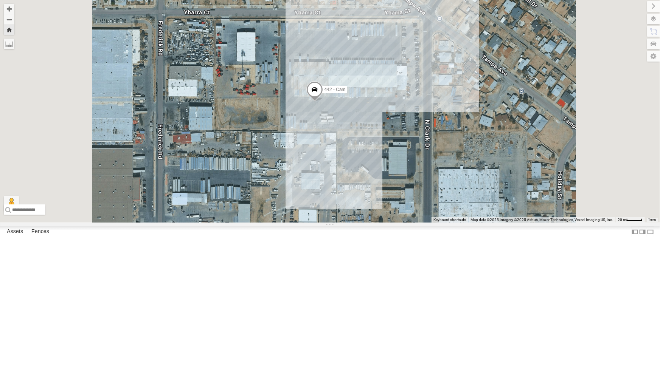
scroll to position [0, 0]
click at [0, 0] on div "212 - Cam" at bounding box center [0, 0] width 0 height 0
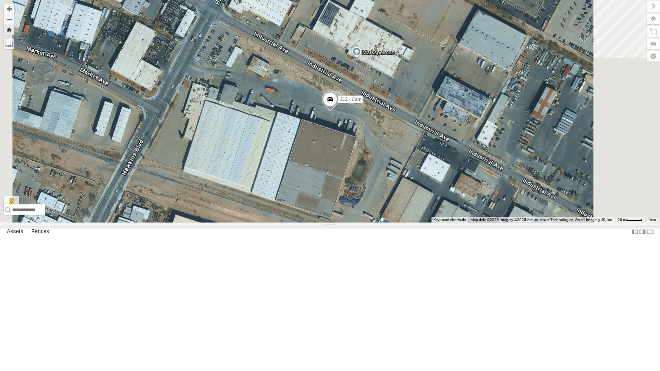
click at [0, 0] on div "All Assets" at bounding box center [0, 0] width 0 height 0
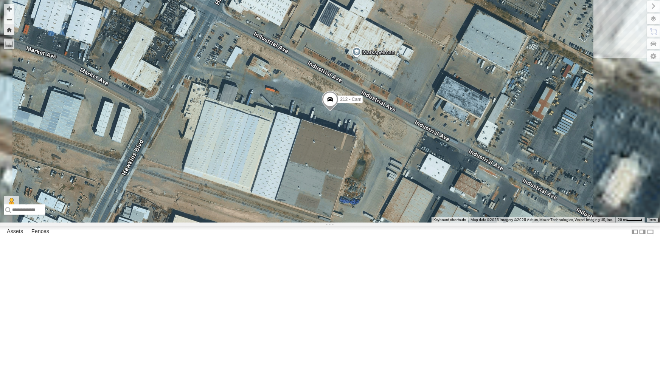
click at [0, 0] on div "All Assets" at bounding box center [0, 0] width 0 height 0
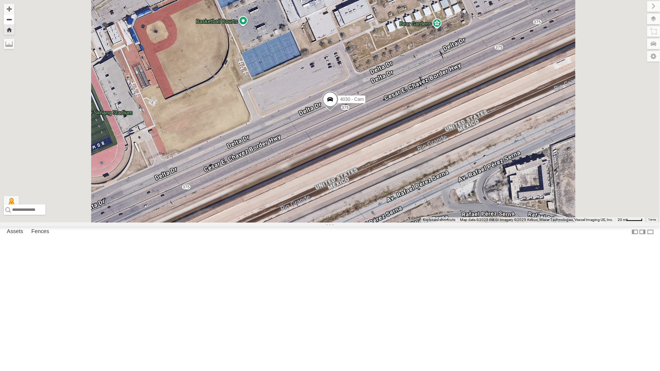
click at [14, 19] on button "Zoom out" at bounding box center [9, 19] width 11 height 11
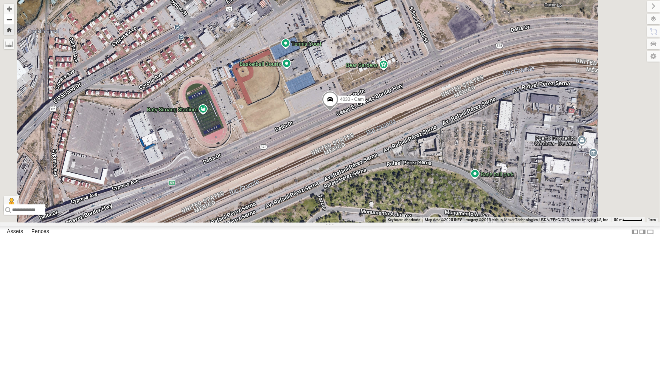
click at [14, 19] on button "Zoom out" at bounding box center [9, 19] width 11 height 11
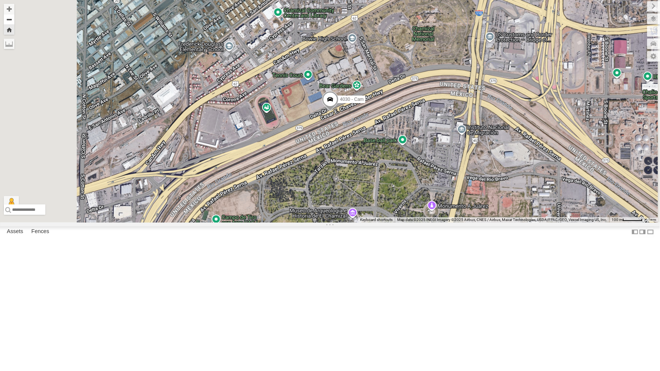
click at [14, 19] on button "Zoom out" at bounding box center [9, 19] width 11 height 11
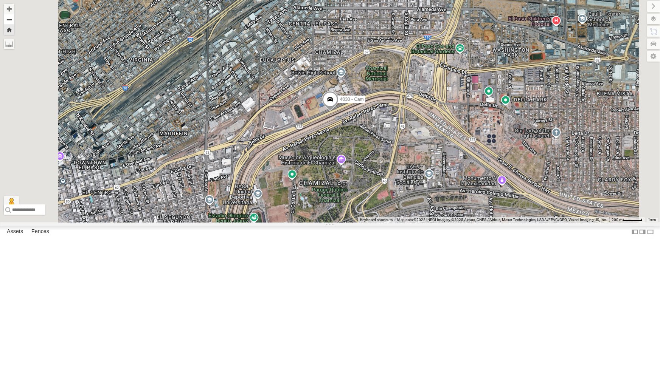
click at [14, 19] on button "Zoom out" at bounding box center [9, 19] width 11 height 11
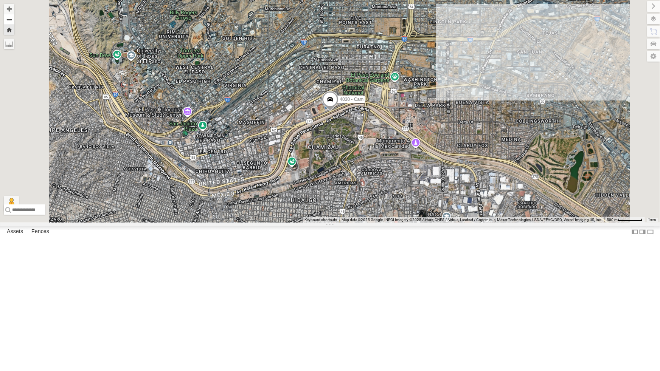
click at [14, 19] on button "Zoom out" at bounding box center [9, 19] width 11 height 11
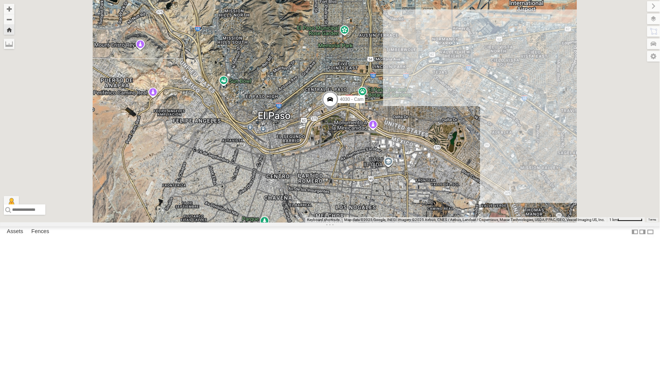
click at [0, 0] on div "All Assets" at bounding box center [0, 0] width 0 height 0
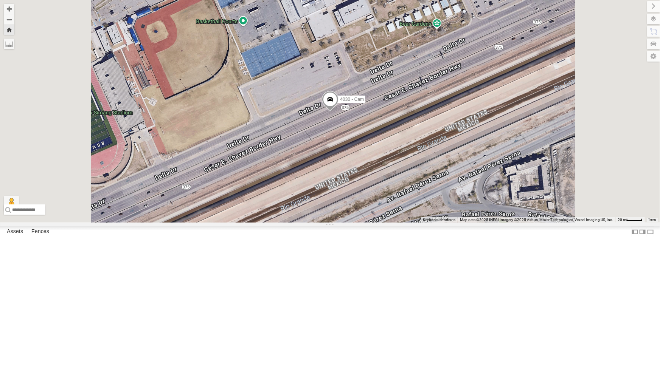
click at [0, 0] on div "212 - Cam" at bounding box center [0, 0] width 0 height 0
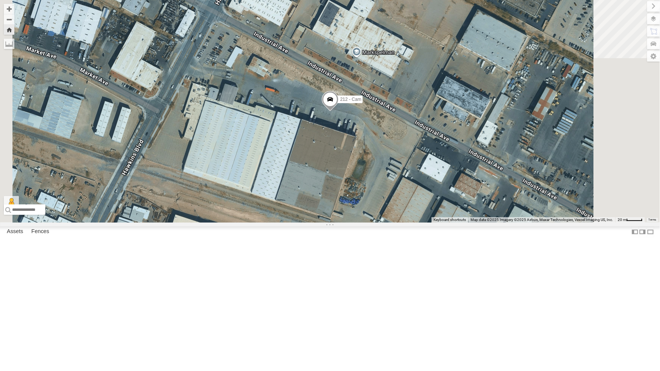
scroll to position [34, 0]
click at [0, 0] on div "442 - Cam" at bounding box center [0, 0] width 0 height 0
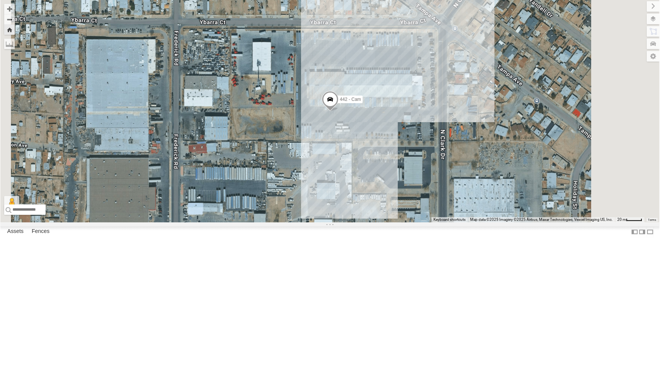
scroll to position [0, 0]
click at [454, 158] on div "442 - Cam" at bounding box center [330, 111] width 660 height 223
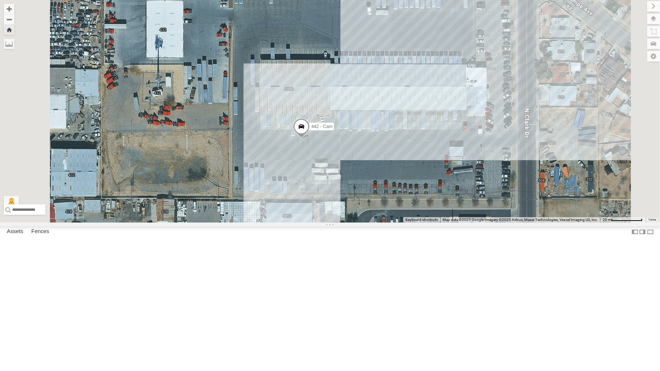
click at [388, 184] on div "442 - Cam" at bounding box center [330, 111] width 660 height 223
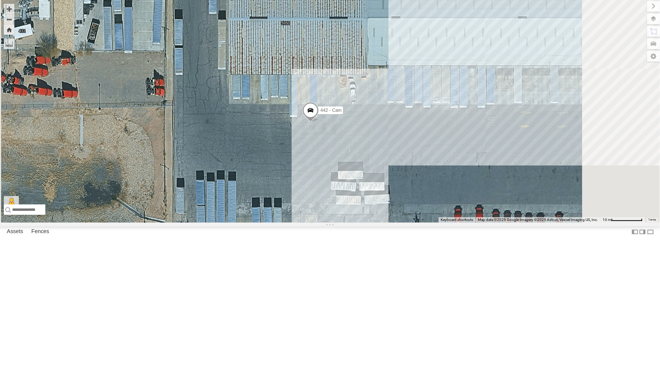
drag, startPoint x: 380, startPoint y: 223, endPoint x: 382, endPoint y: 176, distance: 47.3
click at [382, 176] on div "442 - Cam" at bounding box center [330, 111] width 660 height 223
click at [360, 207] on div "442 - Cam" at bounding box center [330, 111] width 660 height 223
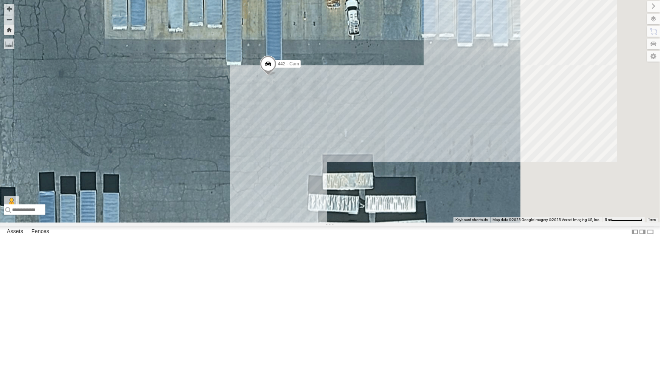
drag, startPoint x: 502, startPoint y: 137, endPoint x: 412, endPoint y: 100, distance: 96.4
click at [412, 100] on div "442 - Cam" at bounding box center [330, 111] width 660 height 223
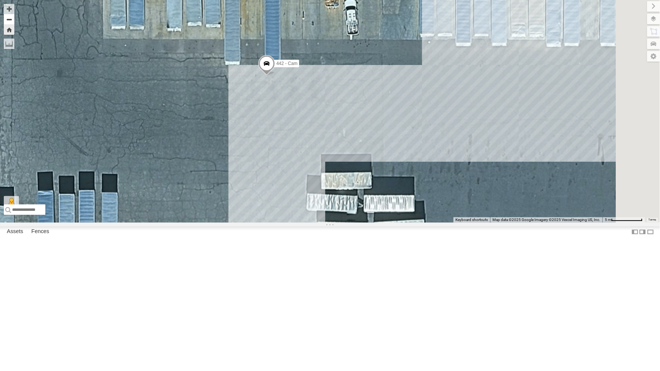
click at [14, 20] on button "Zoom out" at bounding box center [9, 19] width 11 height 11
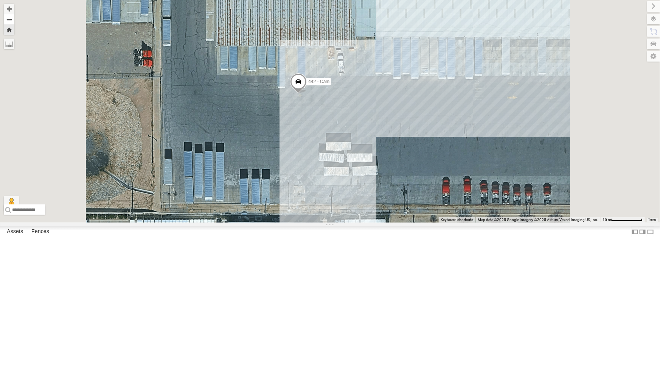
click at [14, 20] on button "Zoom out" at bounding box center [9, 19] width 11 height 11
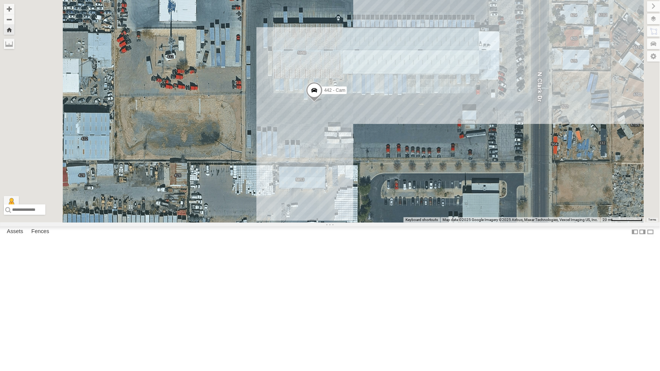
click at [0, 0] on div "212 - Cam" at bounding box center [0, 0] width 0 height 0
